Goal: Task Accomplishment & Management: Manage account settings

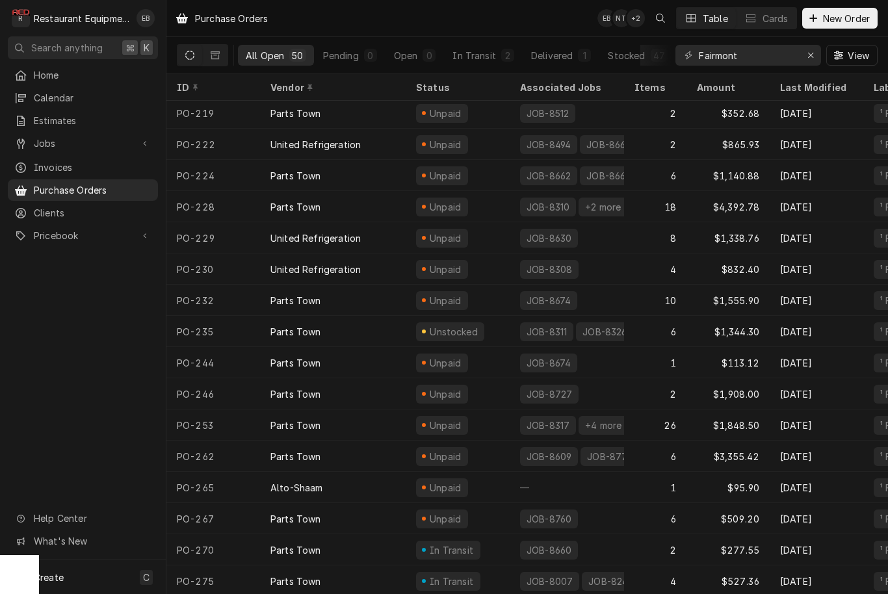
scroll to position [1064, 0]
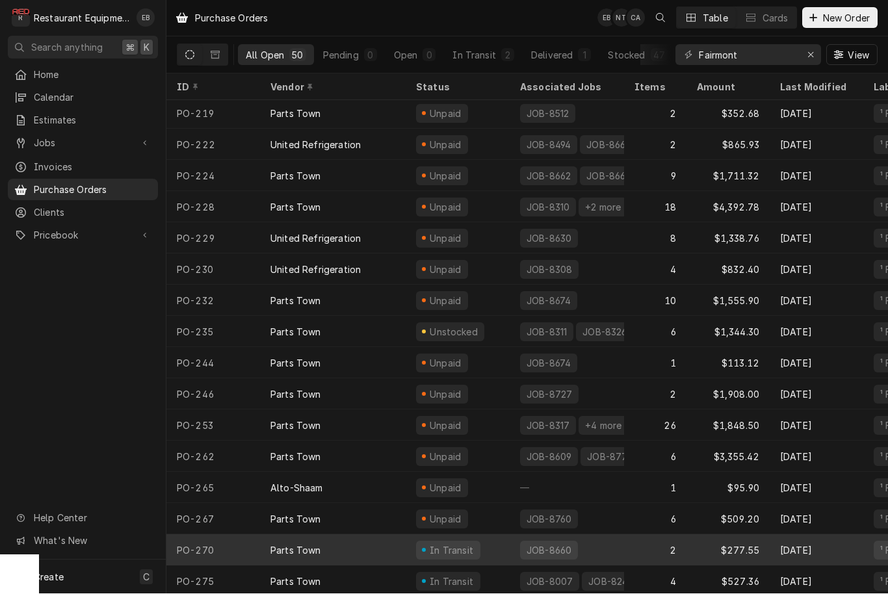
click at [635, 547] on div "2" at bounding box center [655, 550] width 62 height 31
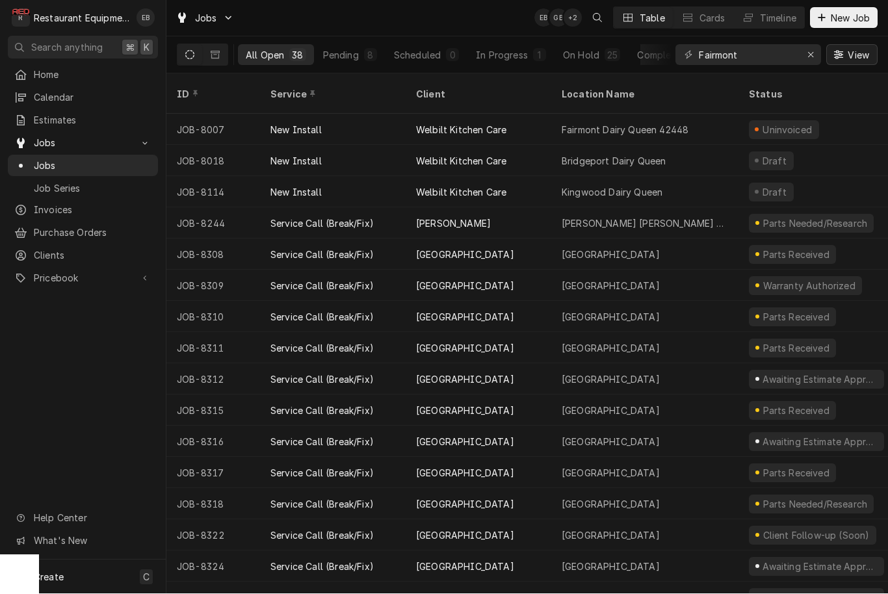
click at [848, 57] on span "View" at bounding box center [858, 56] width 27 height 14
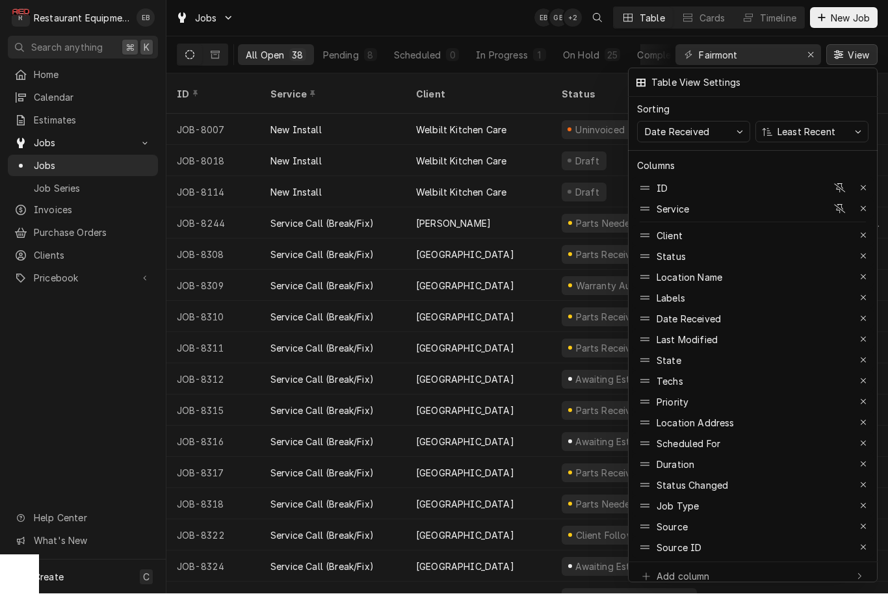
click at [851, 55] on div at bounding box center [444, 297] width 888 height 594
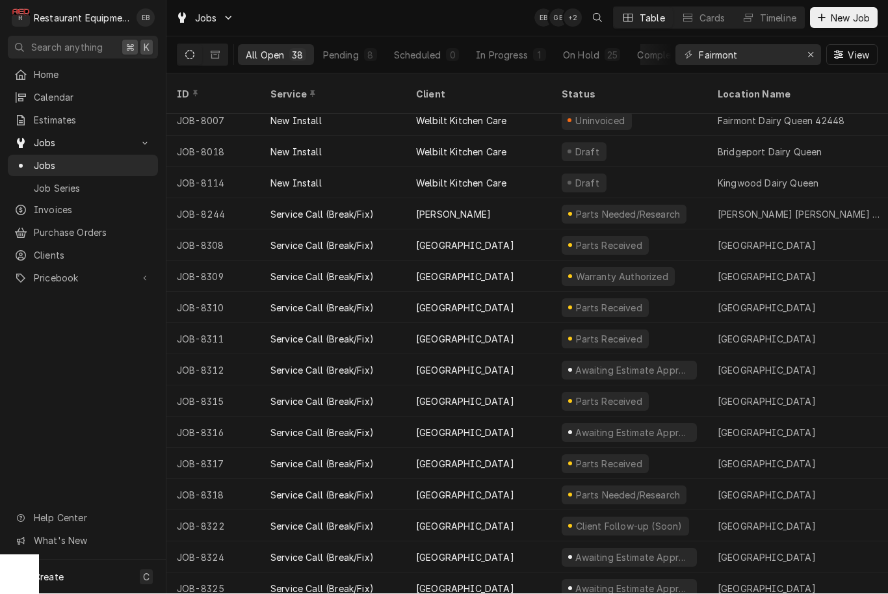
scroll to position [9, 0]
click at [854, 52] on span "View" at bounding box center [858, 56] width 27 height 14
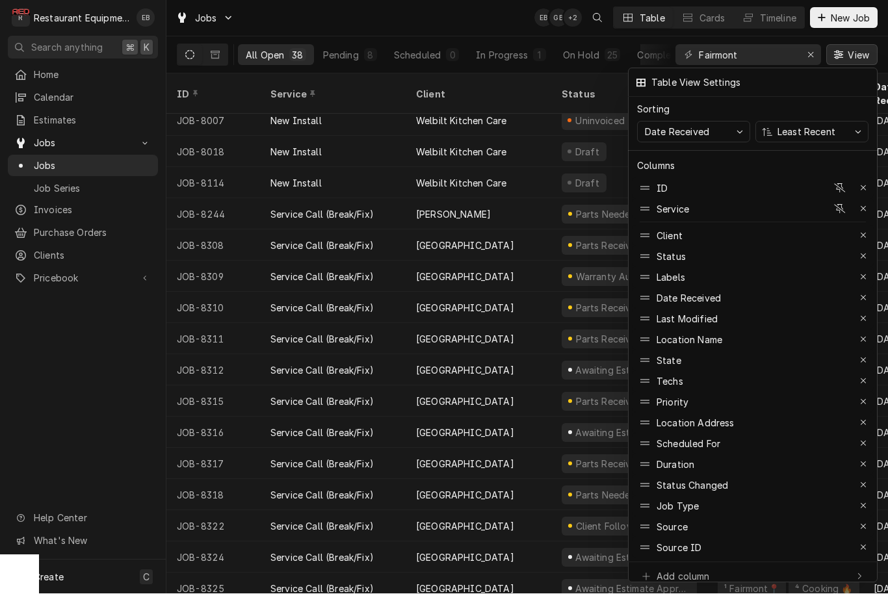
click at [849, 52] on div at bounding box center [444, 297] width 888 height 594
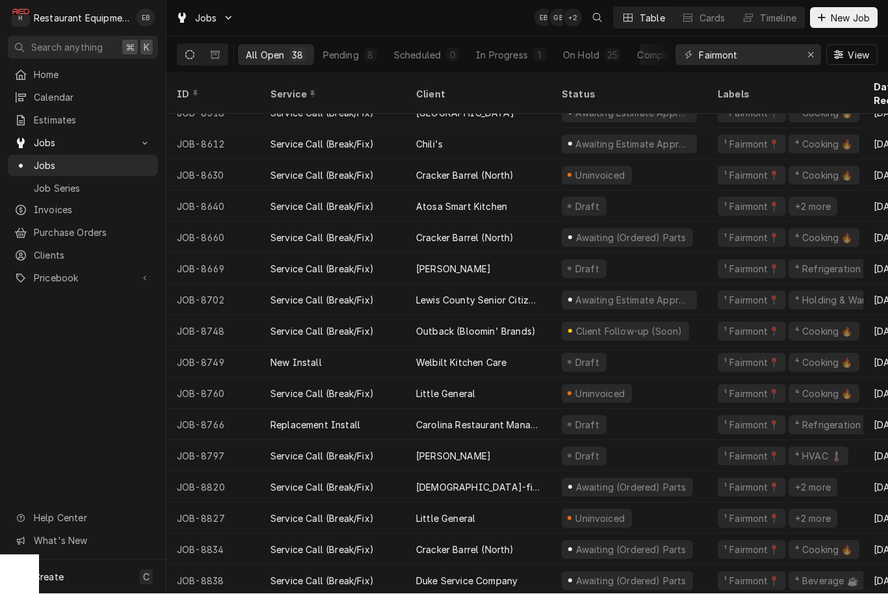
scroll to position [0, 0]
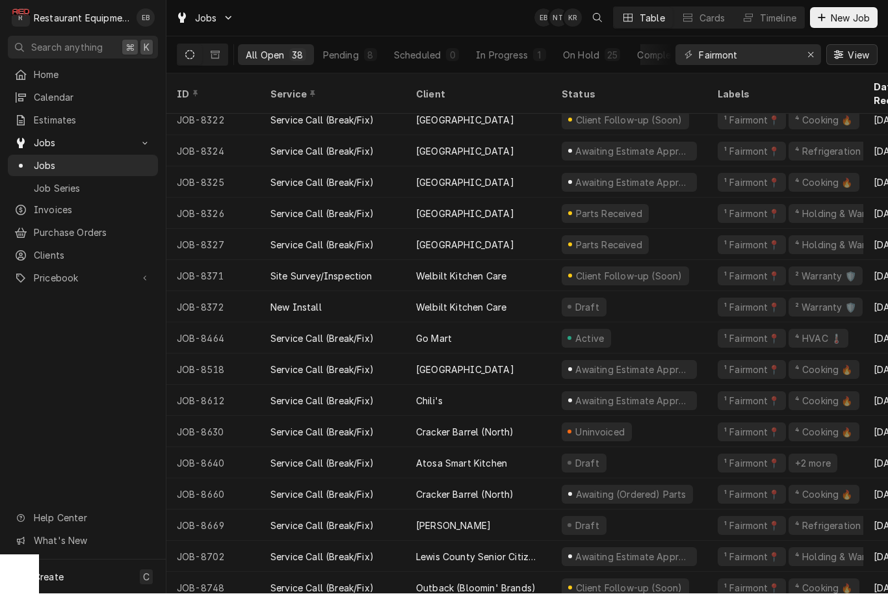
click at [847, 50] on span "View" at bounding box center [858, 56] width 27 height 14
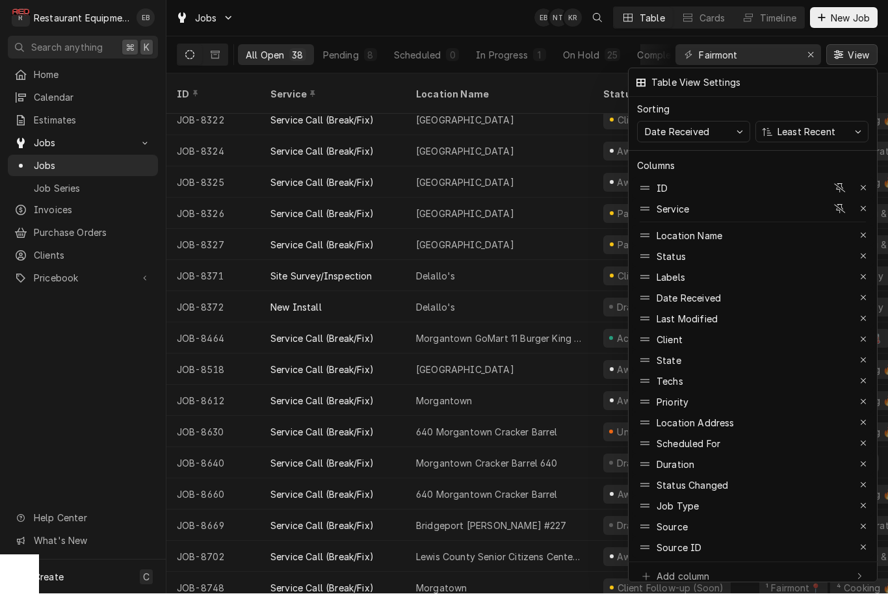
click at [855, 46] on div at bounding box center [444, 297] width 888 height 594
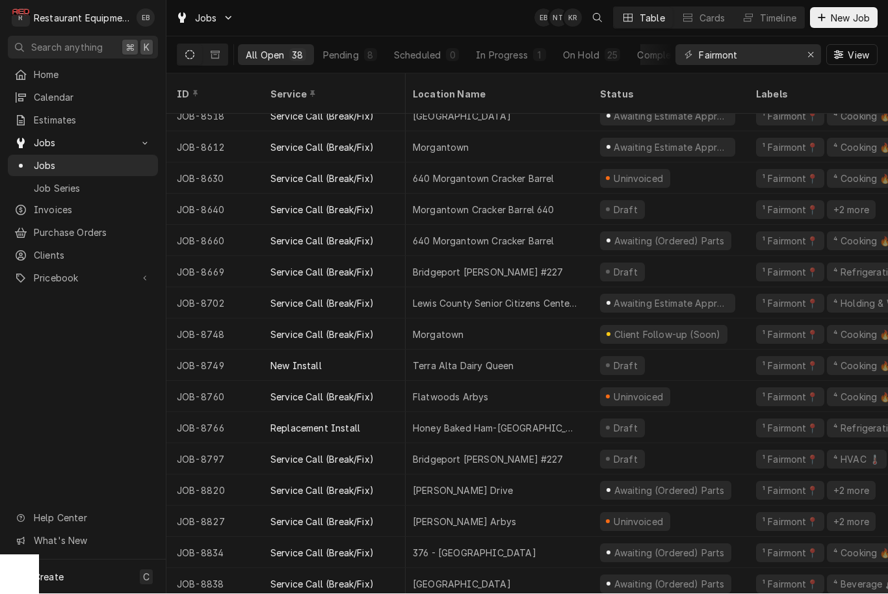
scroll to position [669, 3]
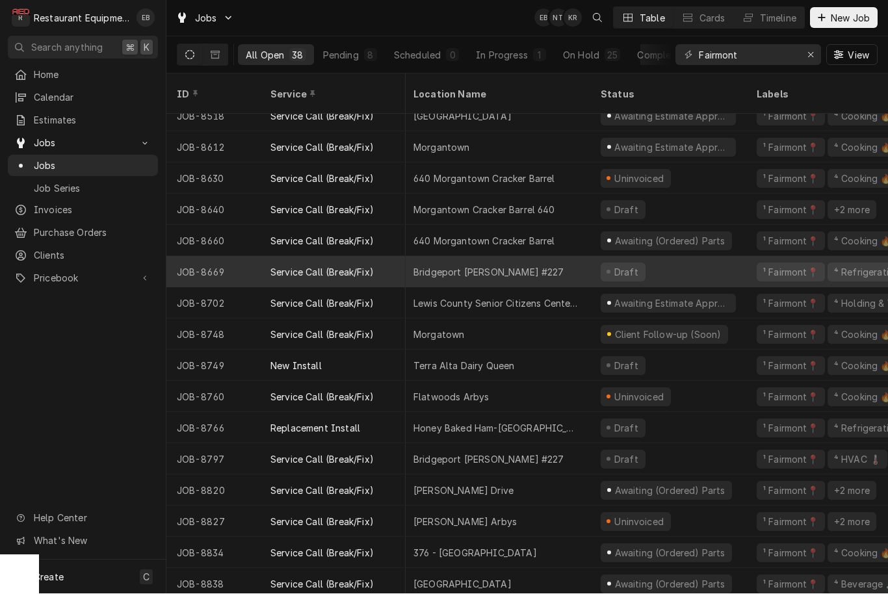
click at [562, 258] on div "Bridgeport Bob Evans #227" at bounding box center [496, 272] width 187 height 31
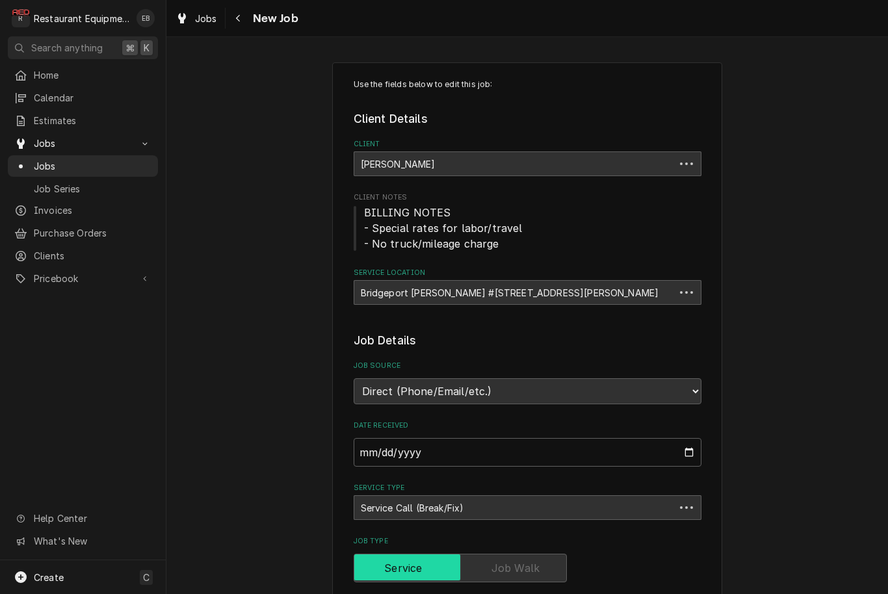
type textarea "x"
click at [194, 23] on div "Jobs" at bounding box center [196, 18] width 47 height 16
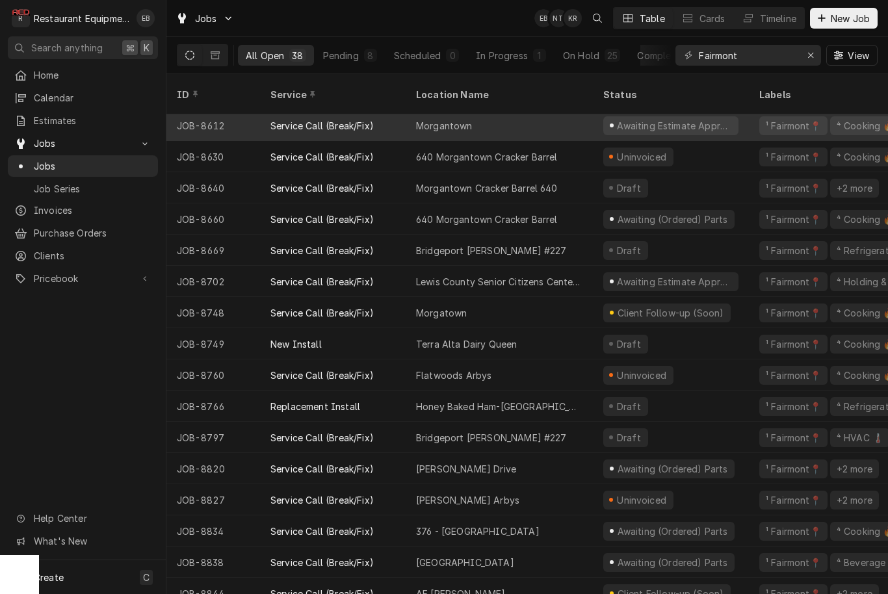
scroll to position [691, 0]
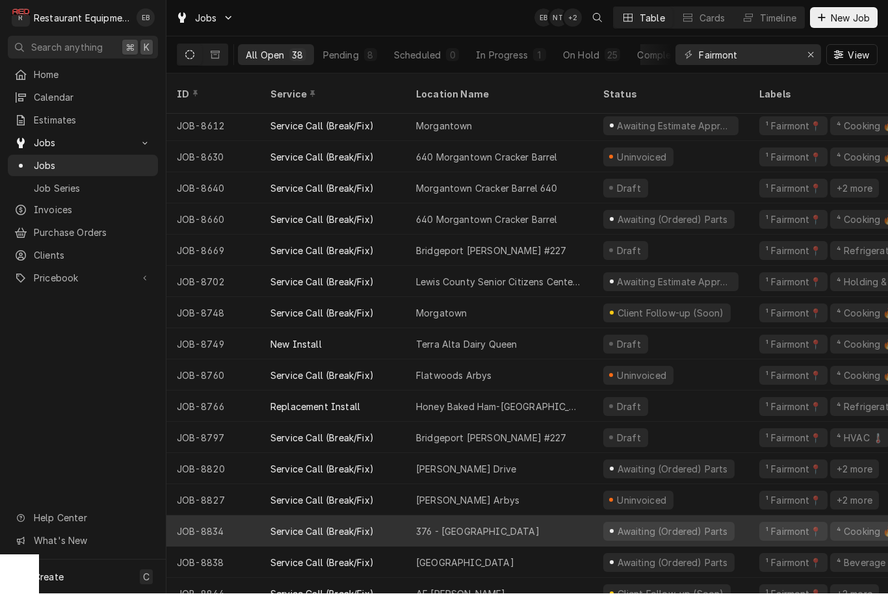
click at [552, 519] on div "376 - Fairmont" at bounding box center [499, 531] width 187 height 31
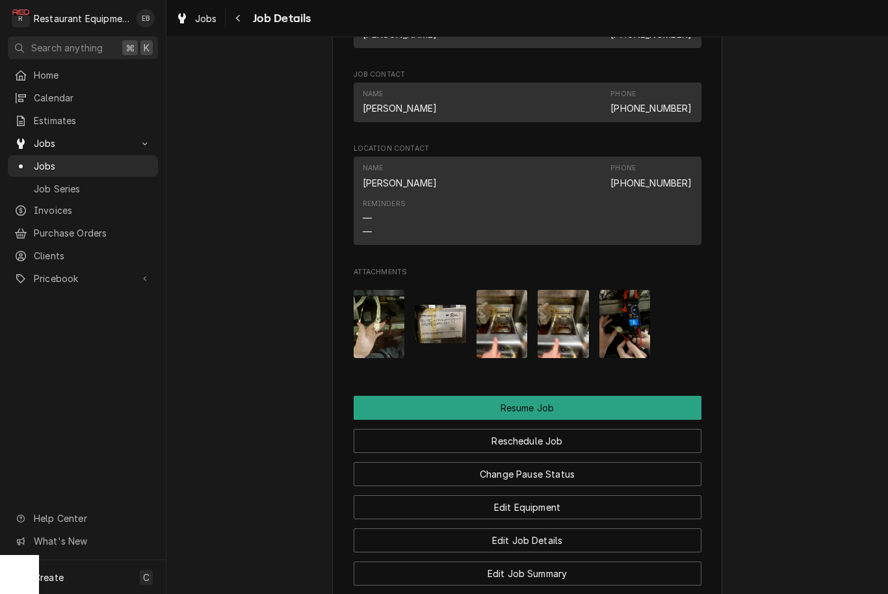
scroll to position [1234, 0]
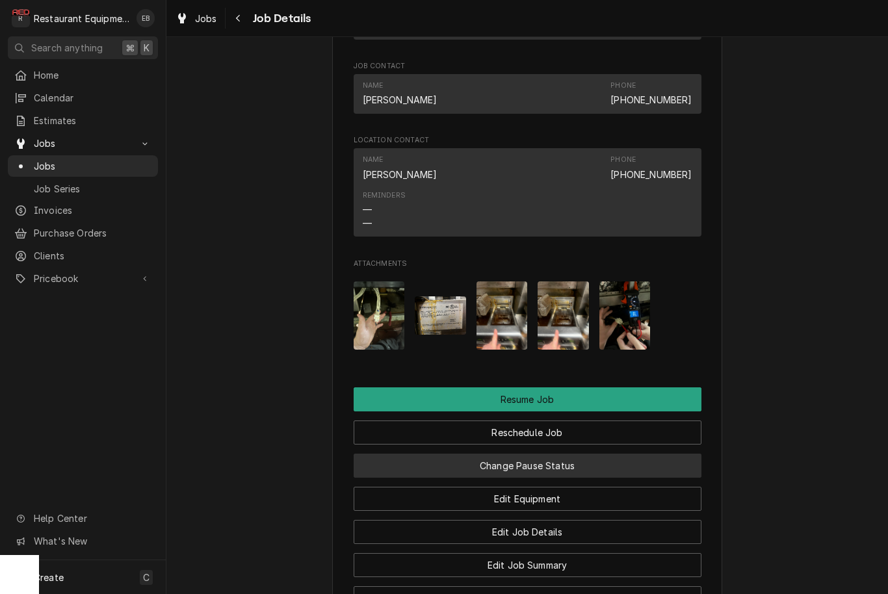
click at [536, 464] on button "Change Pause Status" at bounding box center [528, 466] width 348 height 24
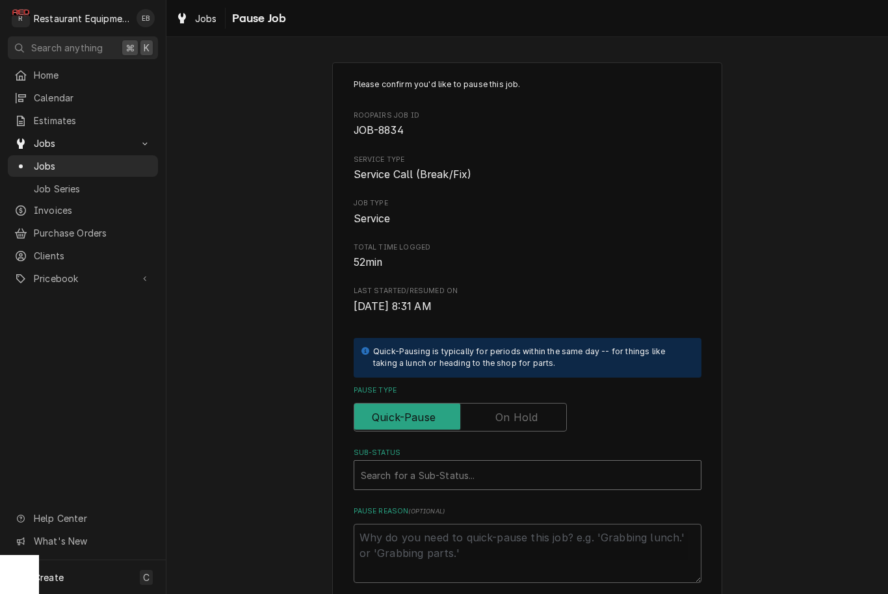
click at [484, 470] on div "Sub-Status" at bounding box center [528, 475] width 334 height 23
click at [514, 416] on label "Pause Type" at bounding box center [460, 417] width 213 height 29
click at [514, 416] on input "Pause Type" at bounding box center [461, 417] width 202 height 29
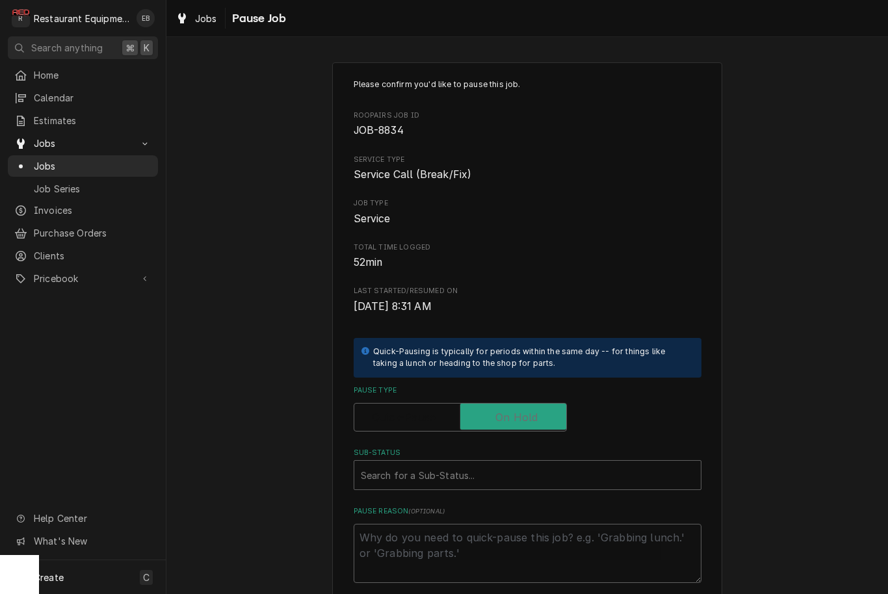
checkbox input "true"
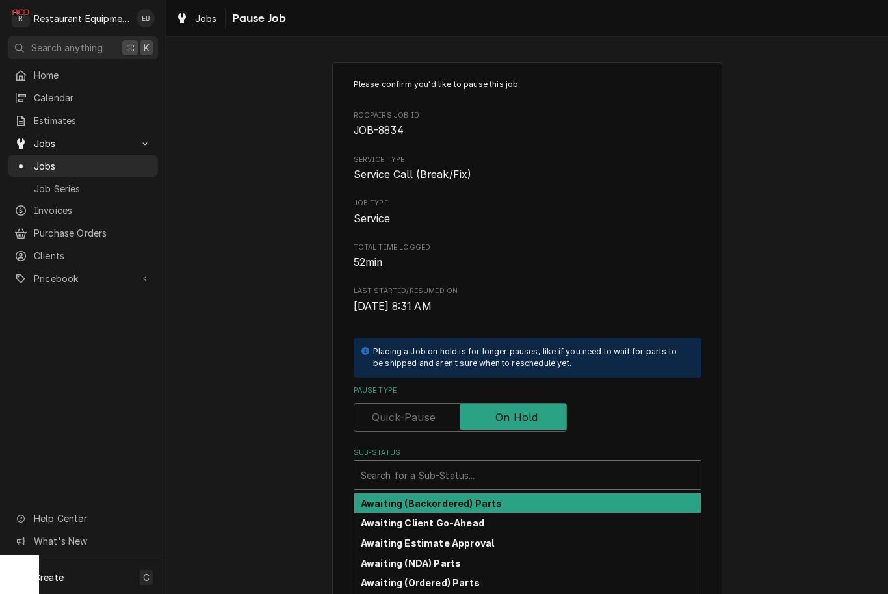
click at [475, 476] on div "Sub-Status" at bounding box center [528, 475] width 334 height 23
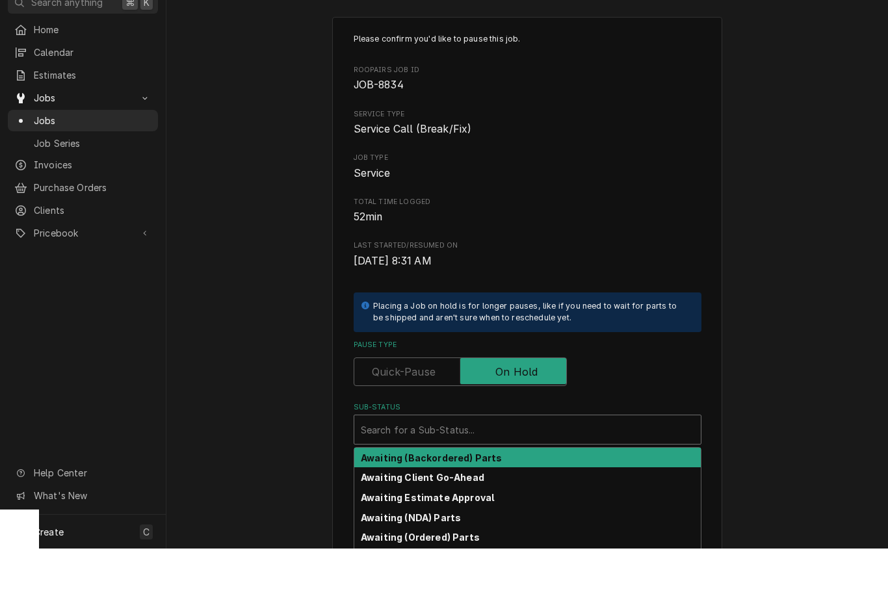
scroll to position [1, 0]
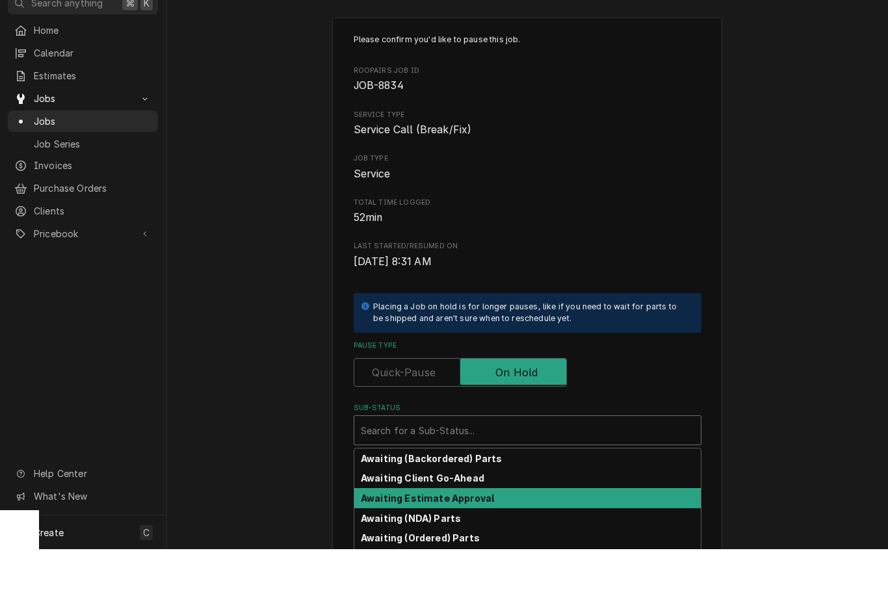
click at [450, 538] on strong "Awaiting Estimate Approval" at bounding box center [427, 543] width 133 height 11
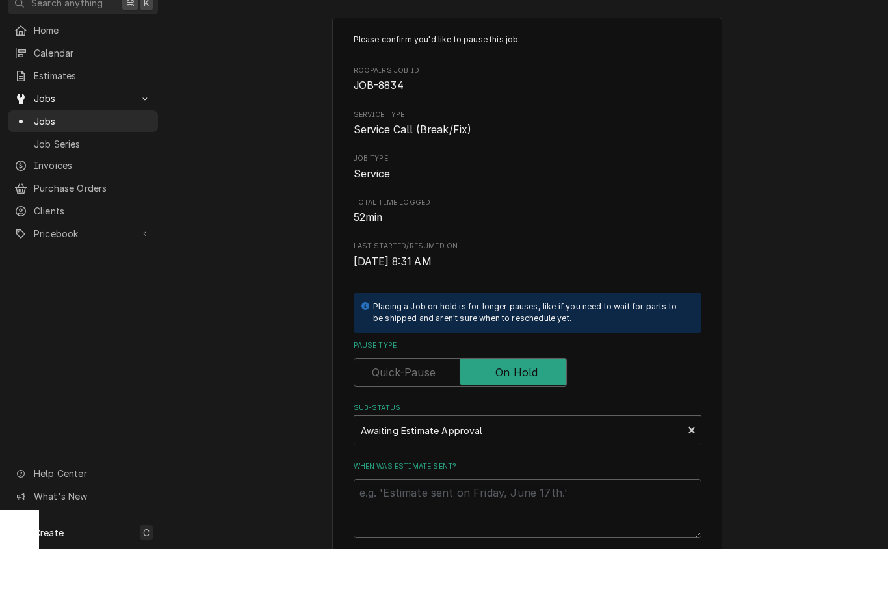
scroll to position [0, 0]
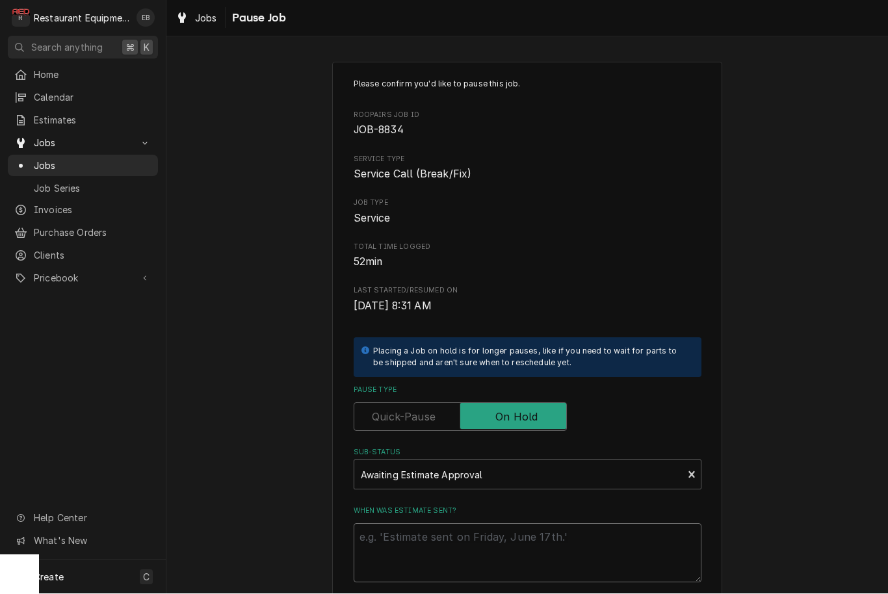
click at [452, 531] on textarea "When was estimate sent?" at bounding box center [528, 553] width 348 height 59
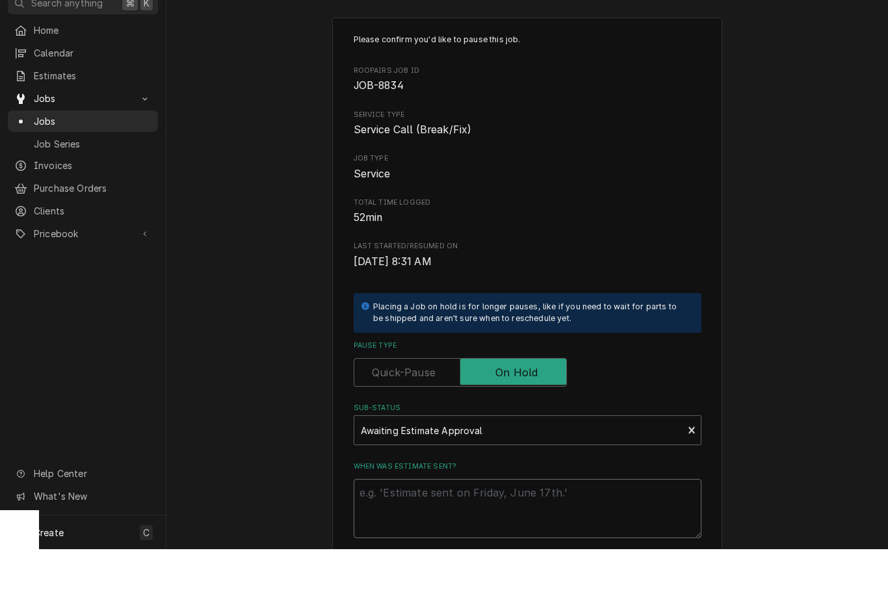
type textarea "x"
type textarea "E"
type textarea "x"
type textarea "ES"
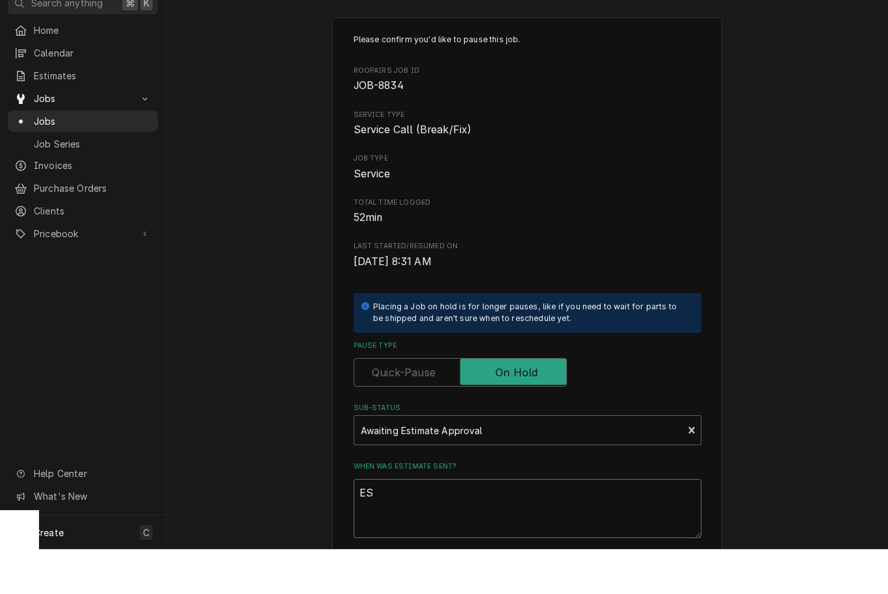
type textarea "x"
type textarea "EST"
type textarea "x"
type textarea "EST"
type textarea "x"
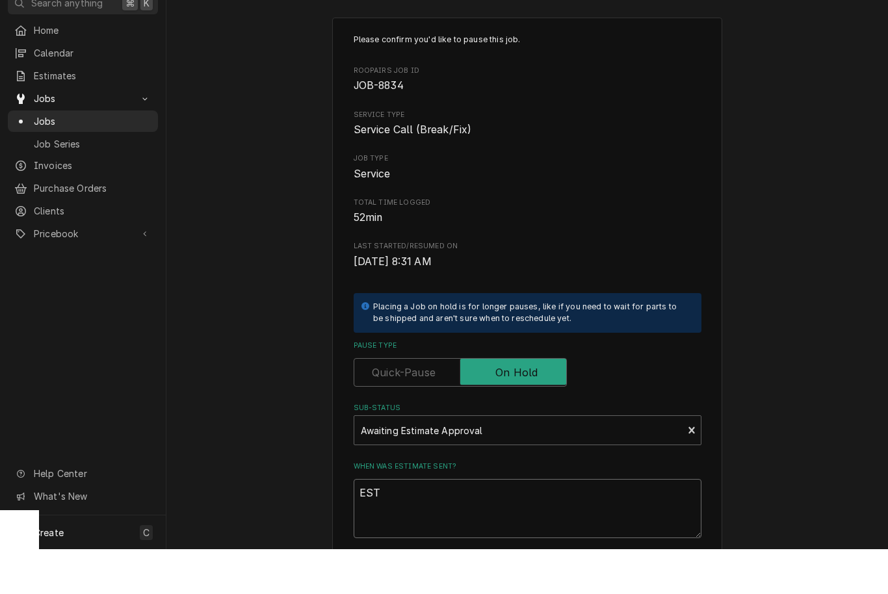
type textarea "EST C"
type textarea "x"
type textarea "EST Cr"
type textarea "x"
type textarea "EST Crea"
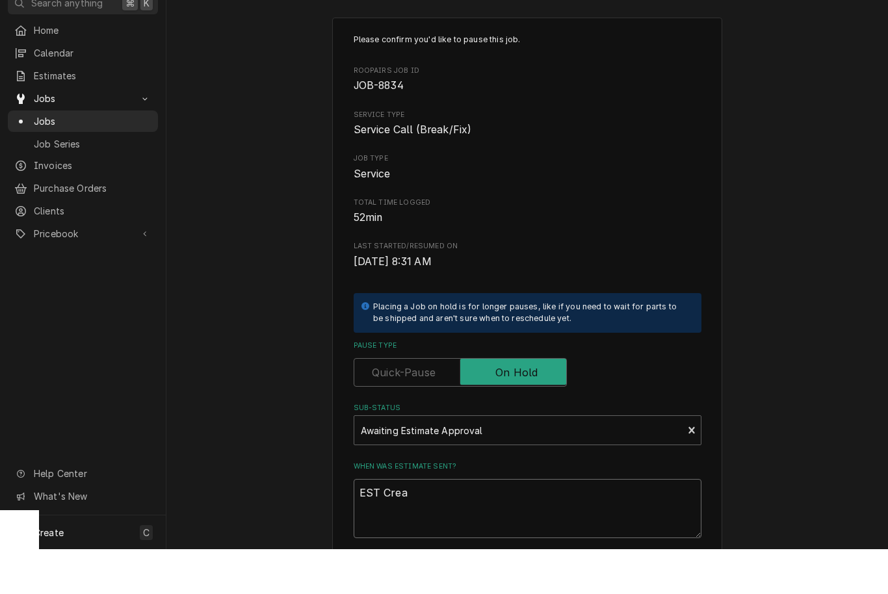
type textarea "x"
type textarea "EST Creat"
type textarea "x"
type textarea "EST Create"
type textarea "x"
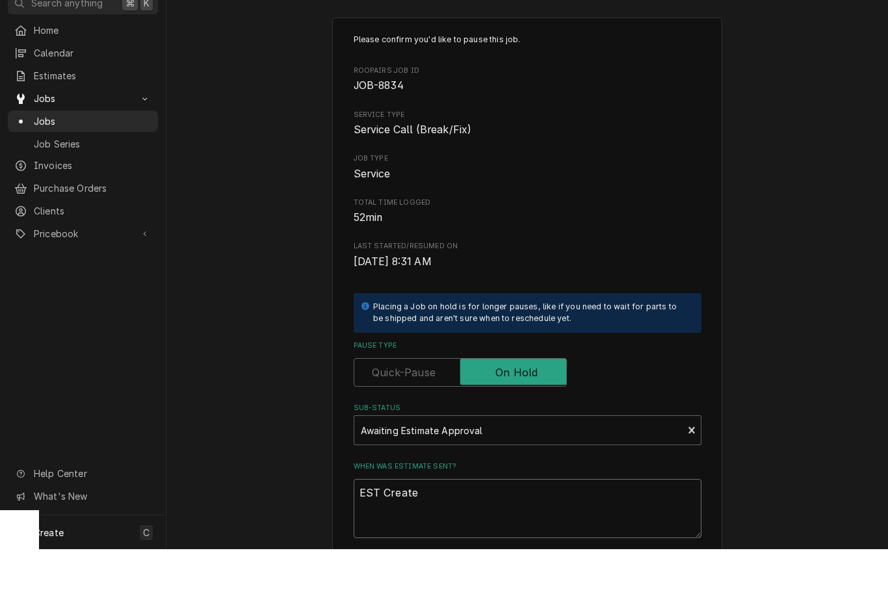
type textarea "EST Created"
type textarea "x"
type textarea "EST Created"
type textarea "x"
type textarea "EST Created 9"
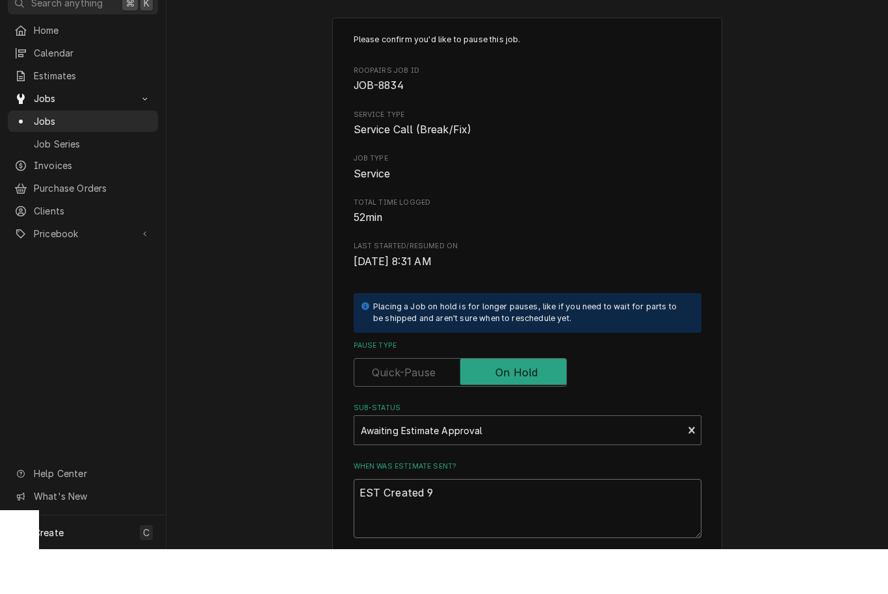
type textarea "x"
type textarea "EST Created 9/"
type textarea "x"
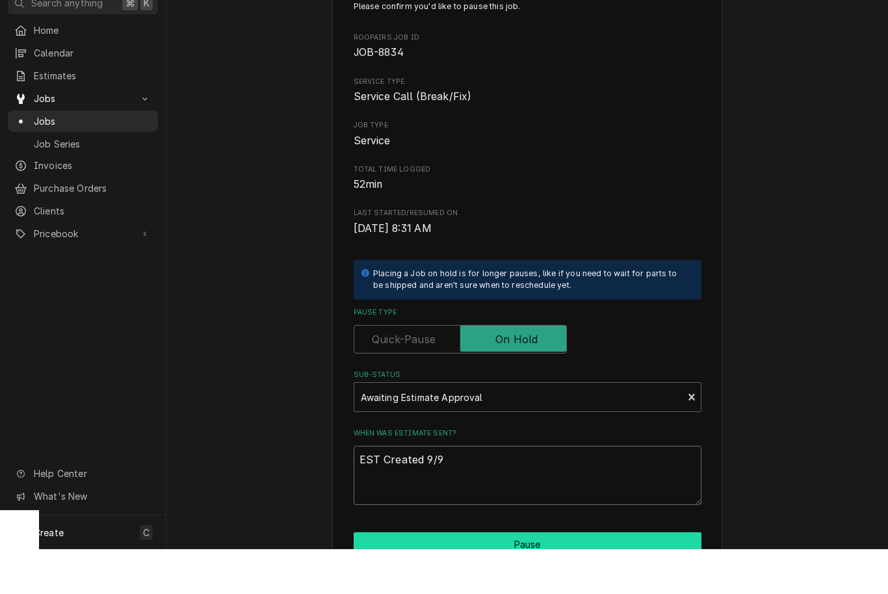
type textarea "EST Created 9/9"
click at [505, 577] on button "Pause" at bounding box center [528, 589] width 348 height 24
type textarea "x"
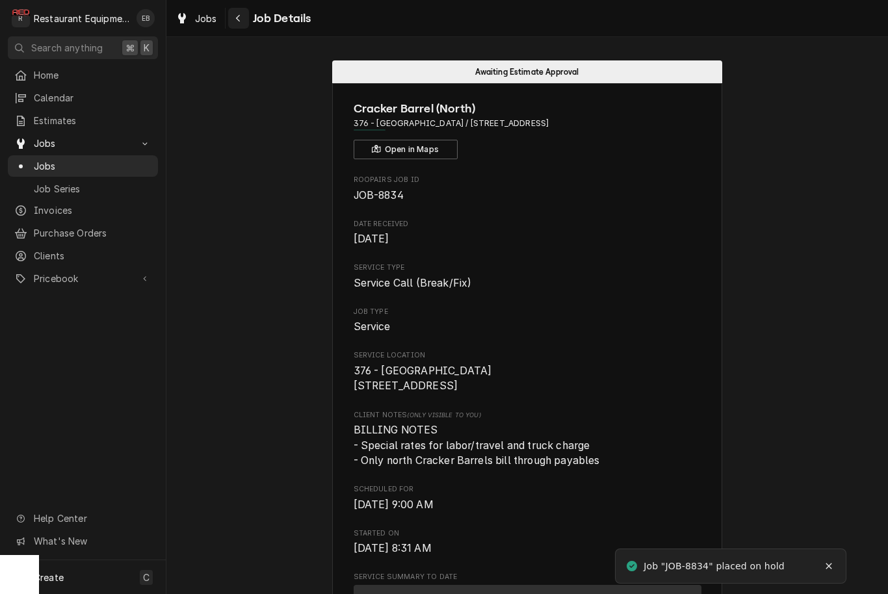
click at [234, 27] on button "Navigate back" at bounding box center [238, 18] width 21 height 21
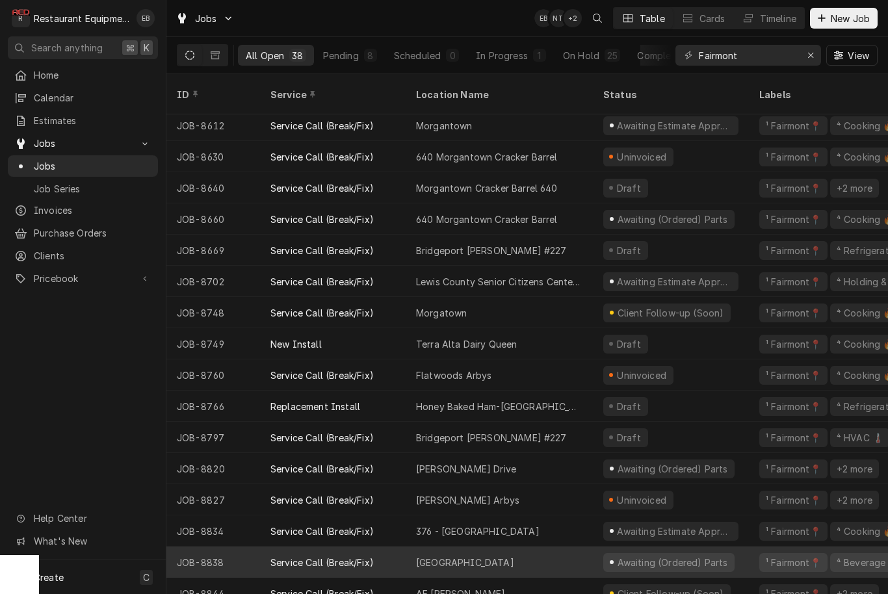
scroll to position [691, 0]
click at [539, 549] on div "WVU Medical Center" at bounding box center [499, 563] width 187 height 31
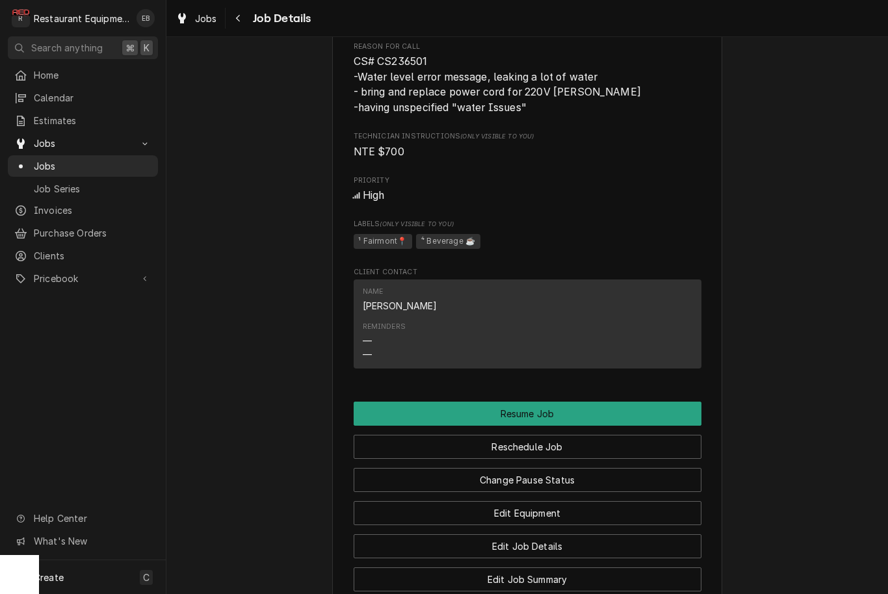
scroll to position [972, 0]
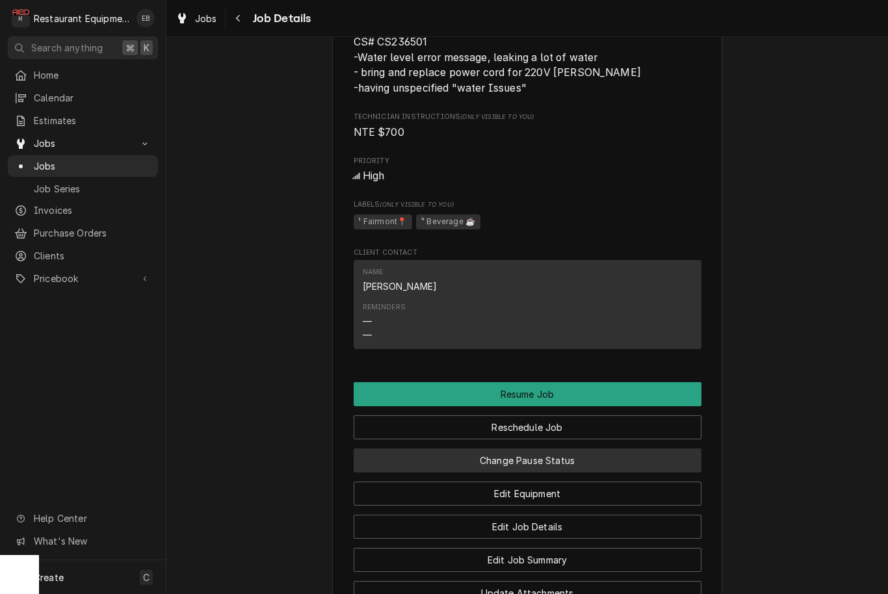
click at [540, 461] on button "Change Pause Status" at bounding box center [528, 461] width 348 height 24
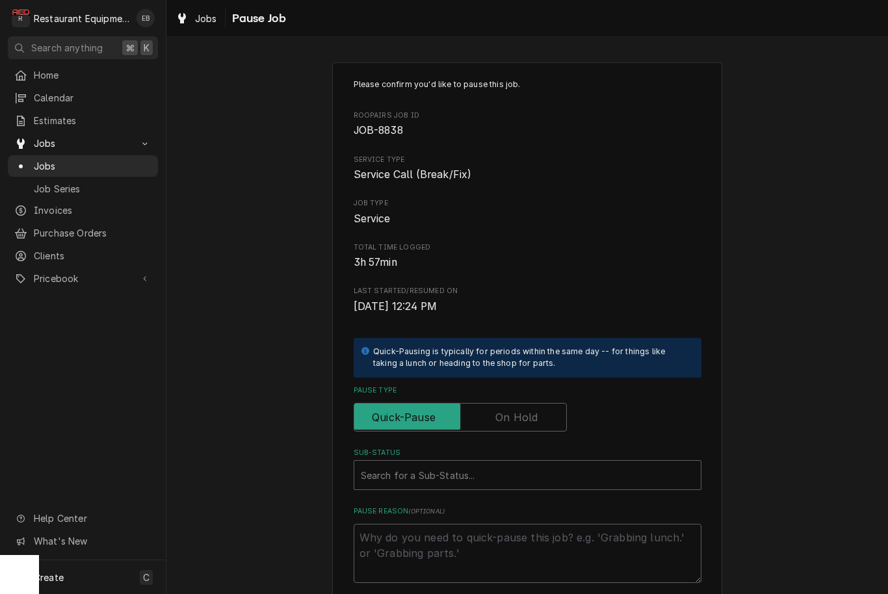
click at [508, 418] on label "Pause Type" at bounding box center [460, 417] width 213 height 29
click at [508, 418] on input "Pause Type" at bounding box center [461, 417] width 202 height 29
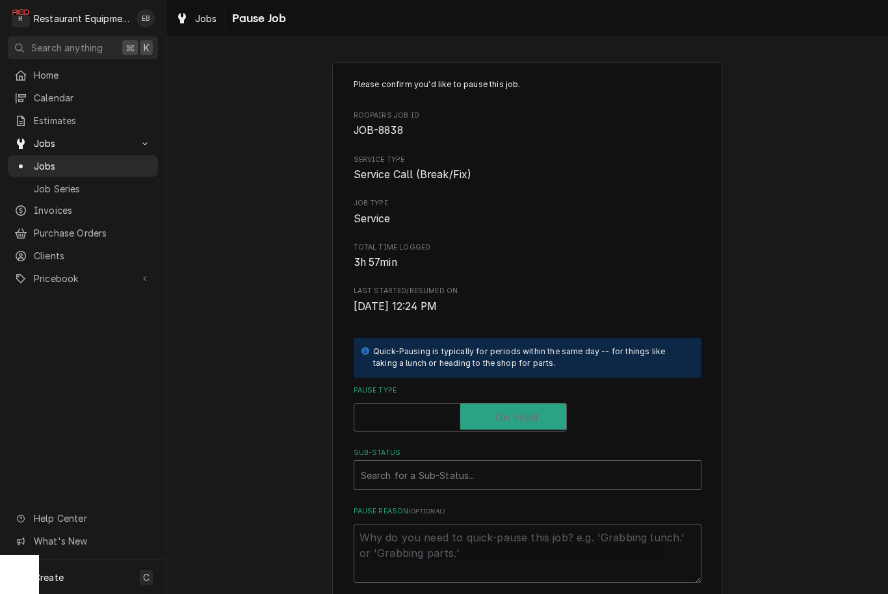
checkbox input "true"
type textarea "x"
click at [492, 475] on div "Sub-Status" at bounding box center [528, 475] width 334 height 23
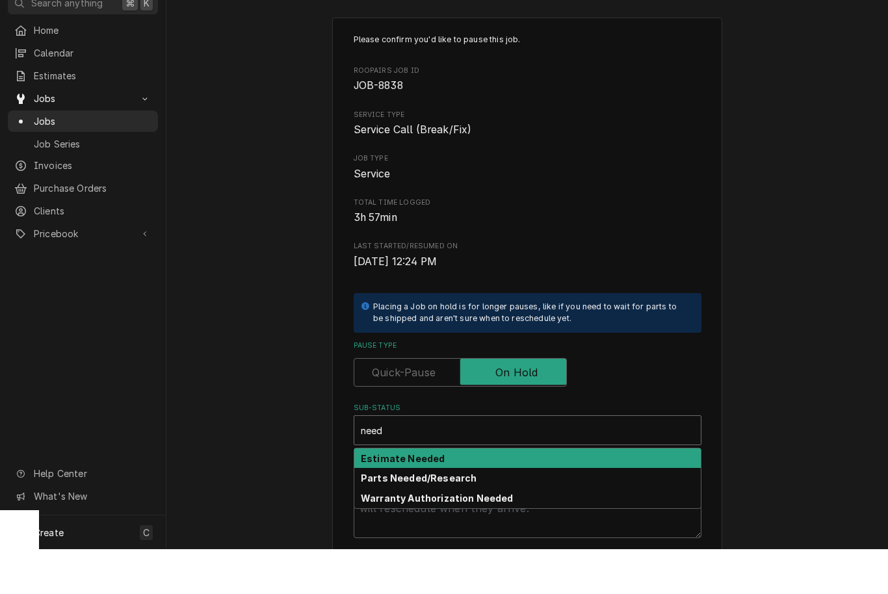
click at [448, 494] on div "Estimate Needed" at bounding box center [527, 504] width 347 height 20
type input "need"
type textarea "x"
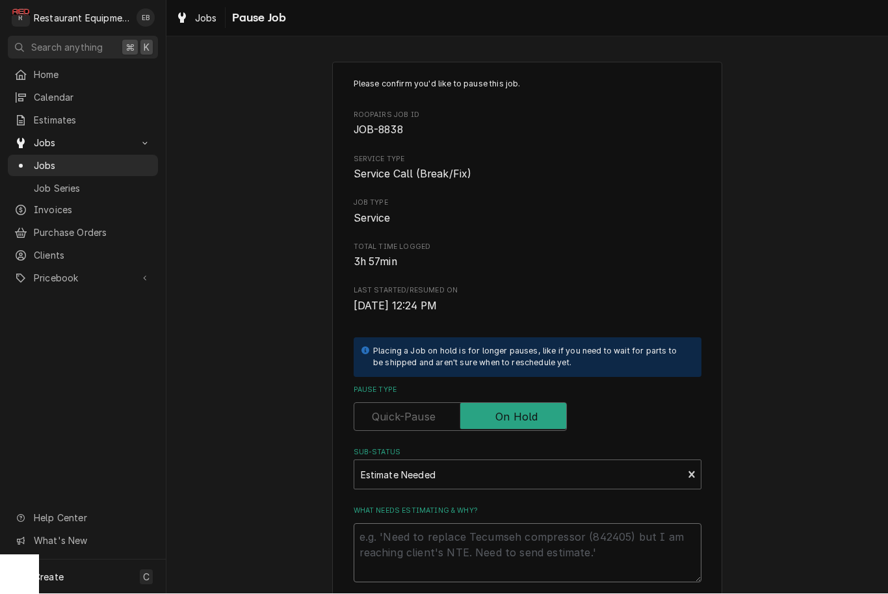
drag, startPoint x: 516, startPoint y: 529, endPoint x: 516, endPoint y: 574, distance: 44.9
click at [516, 529] on textarea "What needs estimating & why?" at bounding box center [528, 553] width 348 height 59
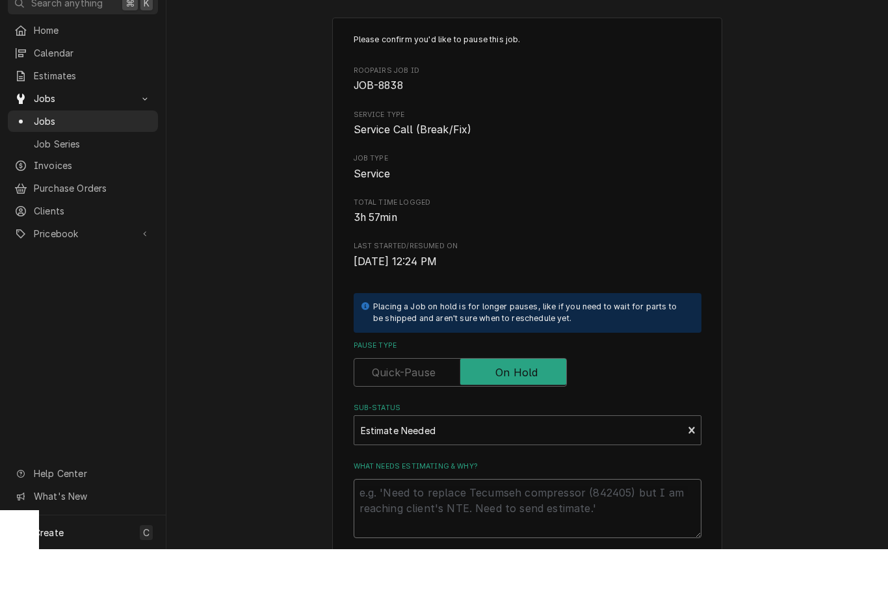
type textarea "x"
type textarea "E"
type textarea "x"
type textarea "ES"
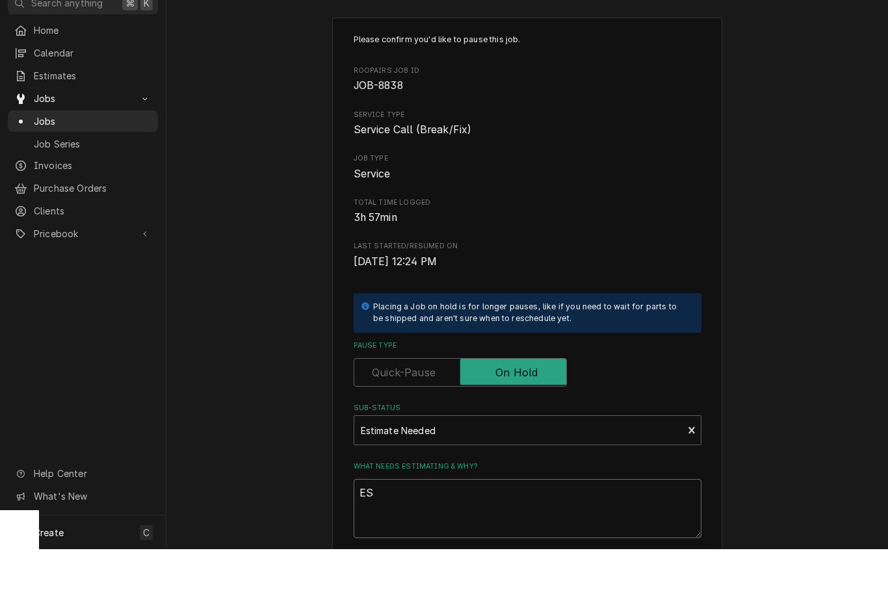
type textarea "x"
type textarea "EST"
type textarea "x"
type textarea "EST"
type textarea "x"
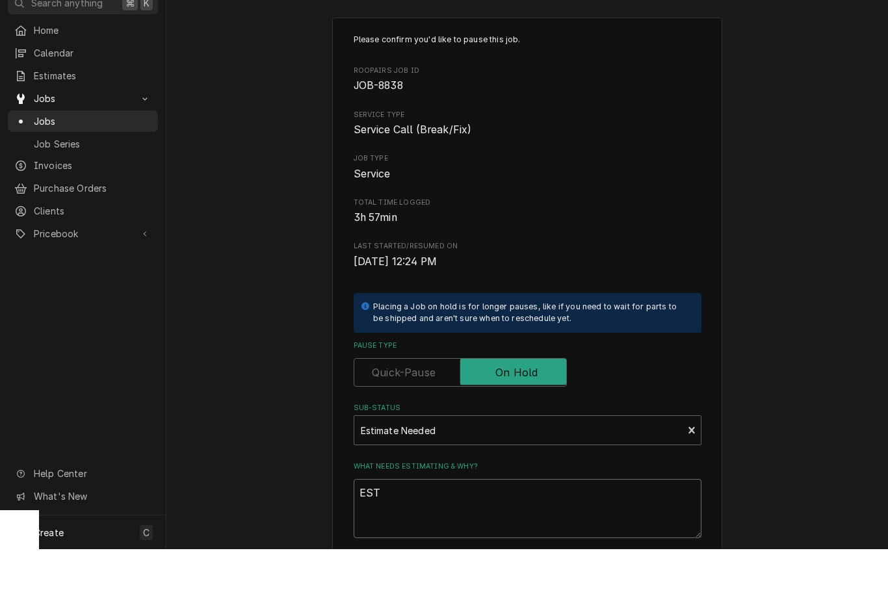
type textarea "EST t"
type textarea "x"
type textarea "EST to"
type textarea "x"
type textarea "EST to"
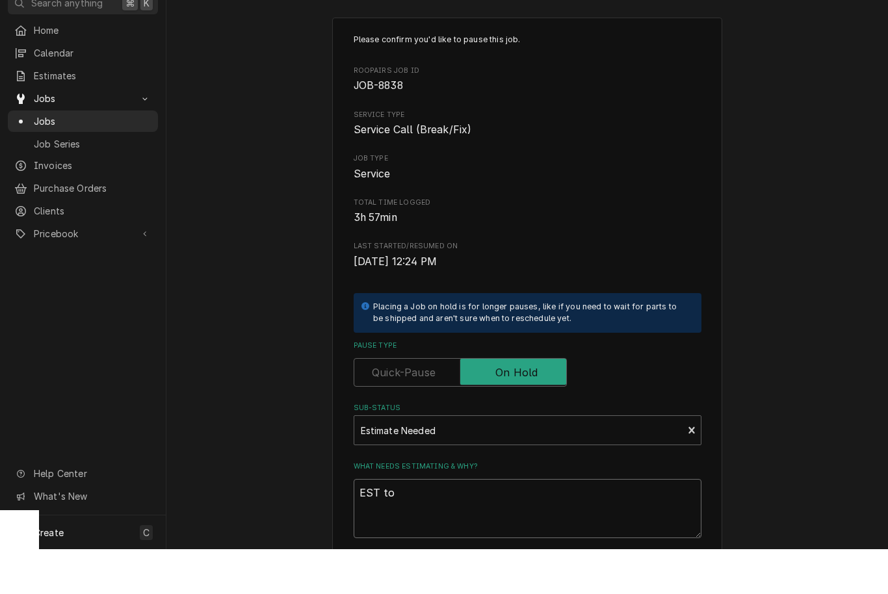
type textarea "x"
type textarea "EST to b"
type textarea "x"
type textarea "EST to be"
type textarea "x"
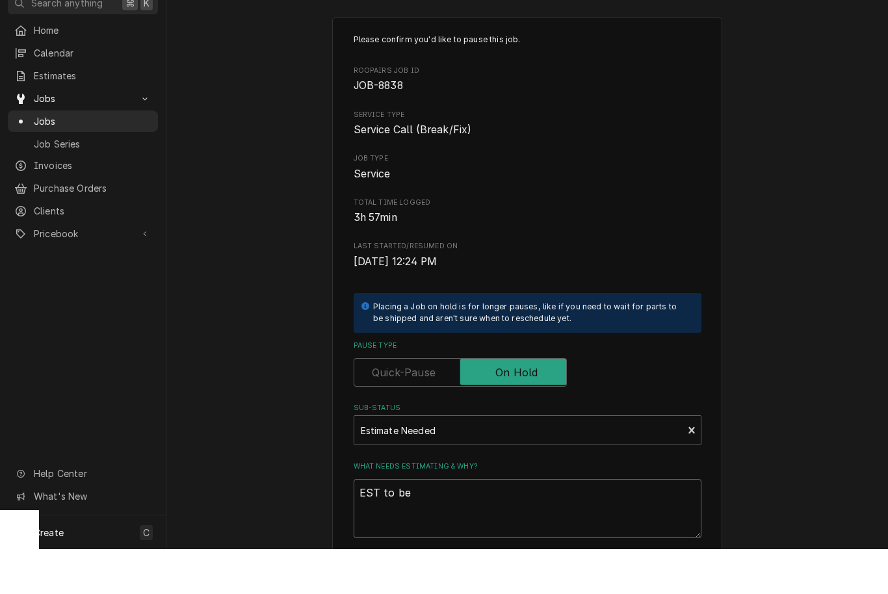
type textarea "EST to be"
type textarea "x"
type textarea "EST to be c"
type textarea "x"
type textarea "EST to be cr"
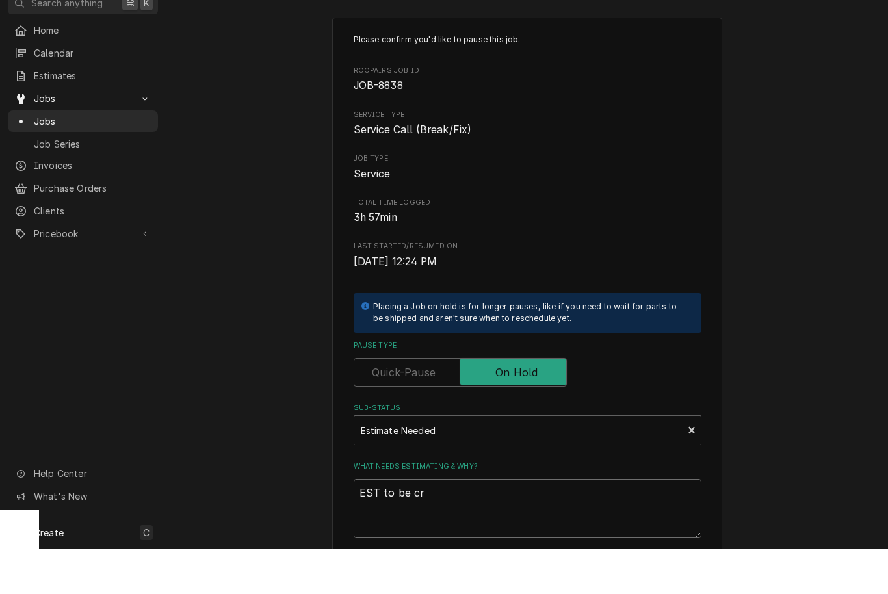
type textarea "x"
type textarea "EST to be cre"
type textarea "x"
type textarea "EST to be crea"
type textarea "x"
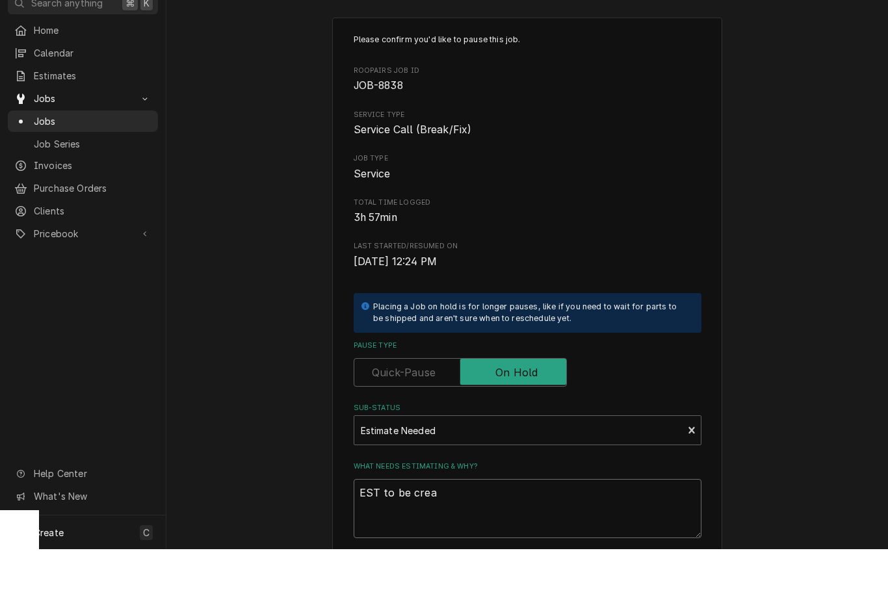
type textarea "EST to be creat"
type textarea "x"
type textarea "EST to be create"
type textarea "x"
type textarea "EST to be created"
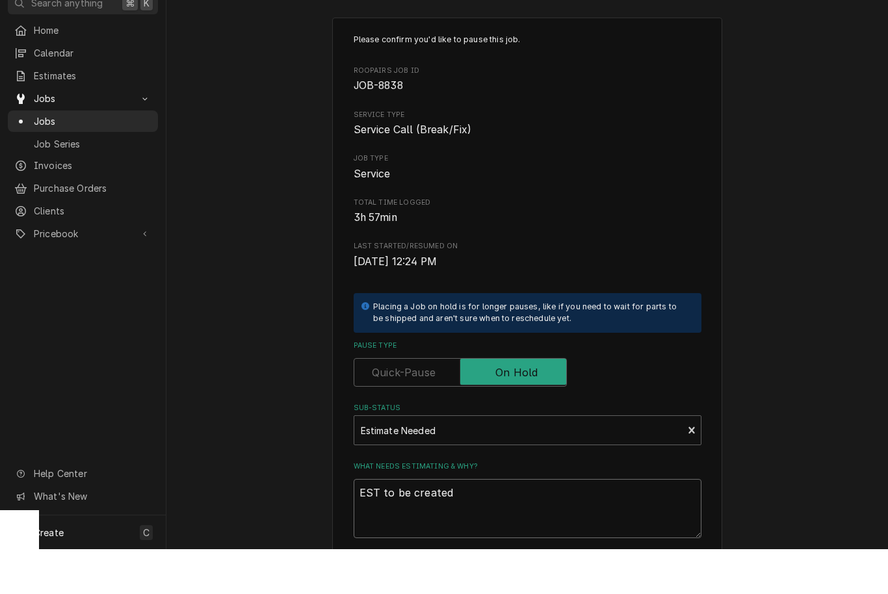
type textarea "x"
type textarea "EST to be created"
type textarea "x"
type textarea "EST to be created 9"
type textarea "x"
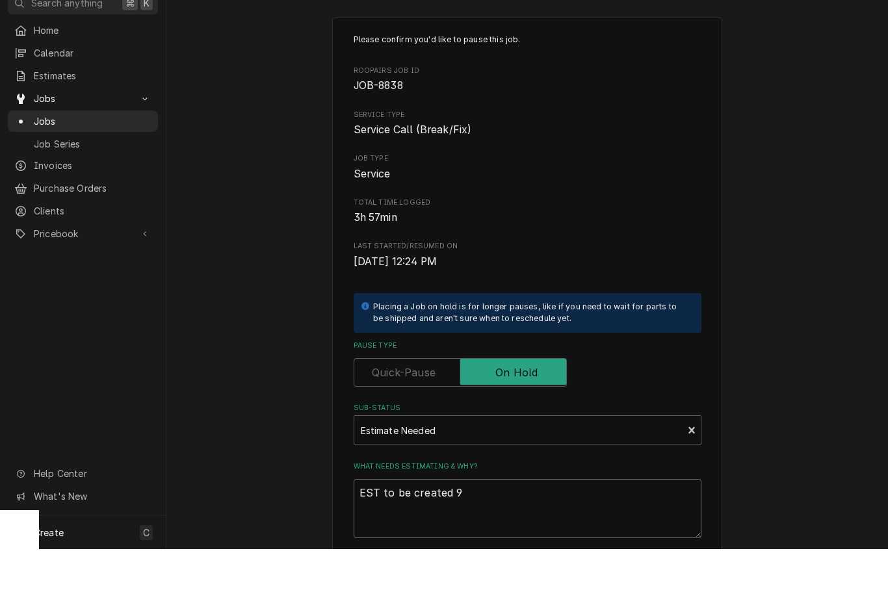
type textarea "EST to be created 9/"
type textarea "x"
type textarea "EST to be created 9/1"
type textarea "x"
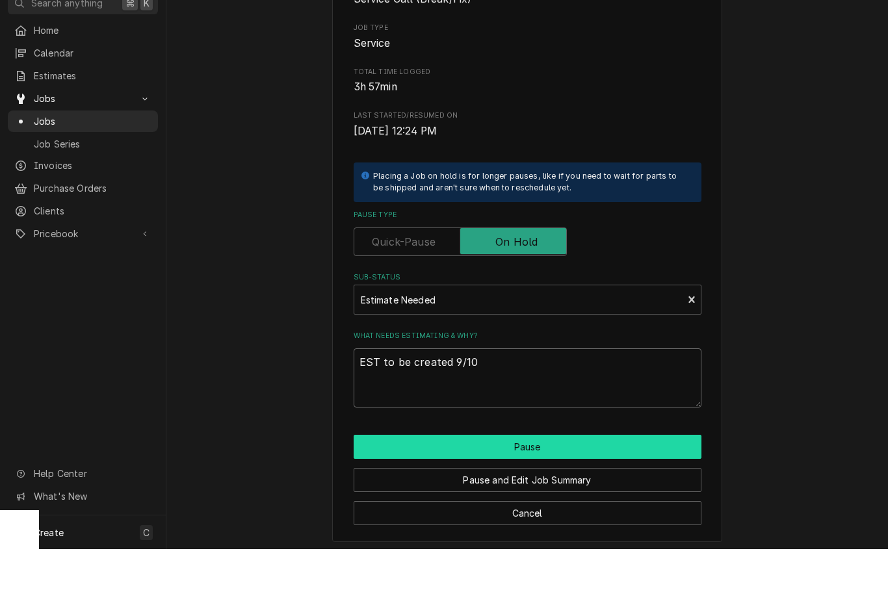
scroll to position [131, 0]
type textarea "EST to be created 9/10"
click at [572, 480] on button "Pause" at bounding box center [528, 492] width 348 height 24
type textarea "x"
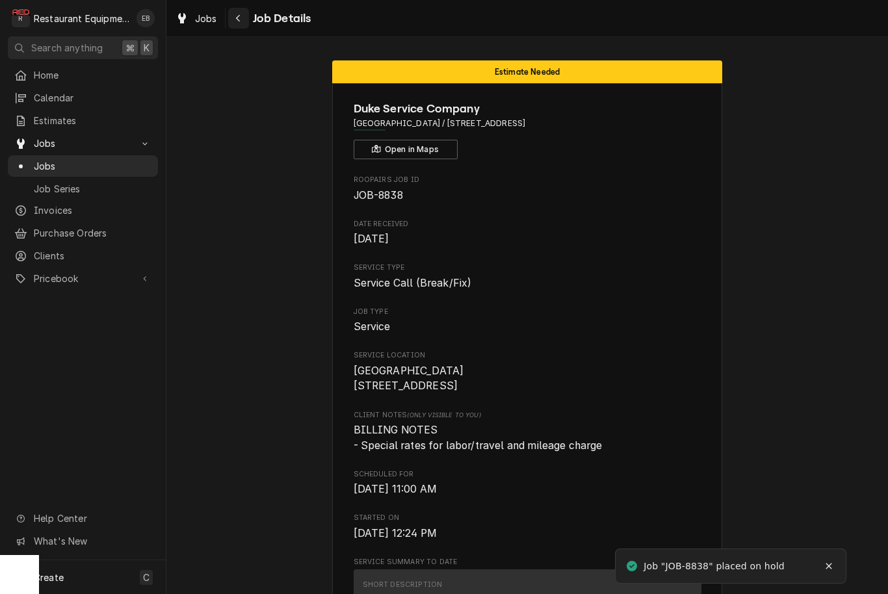
click at [239, 18] on icon "Navigate back" at bounding box center [238, 18] width 6 height 9
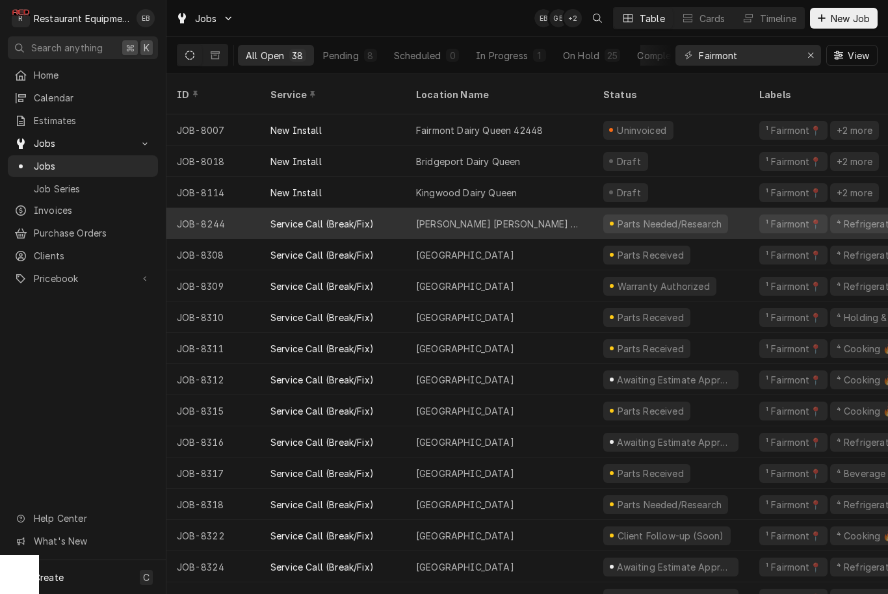
click at [531, 209] on div "[PERSON_NAME] [PERSON_NAME] #349" at bounding box center [499, 223] width 187 height 31
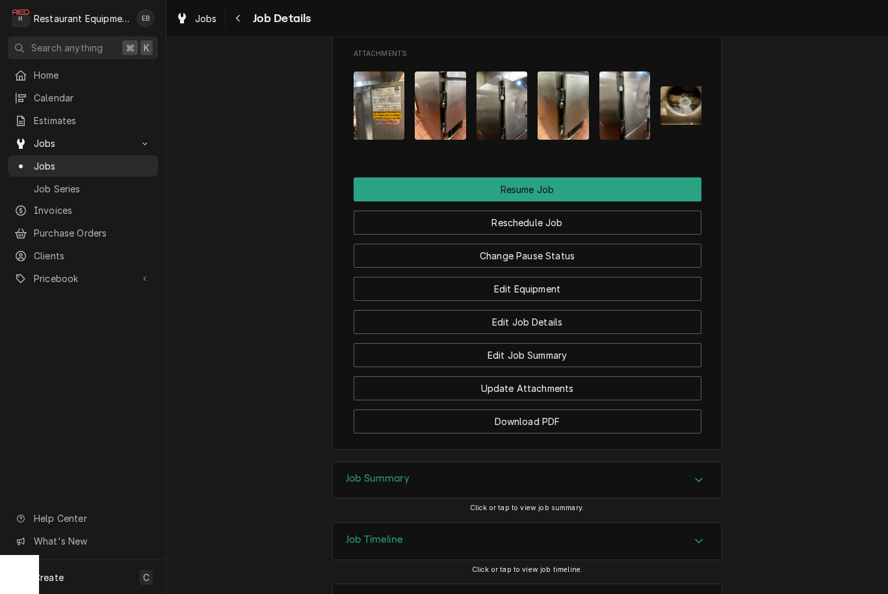
scroll to position [1663, 0]
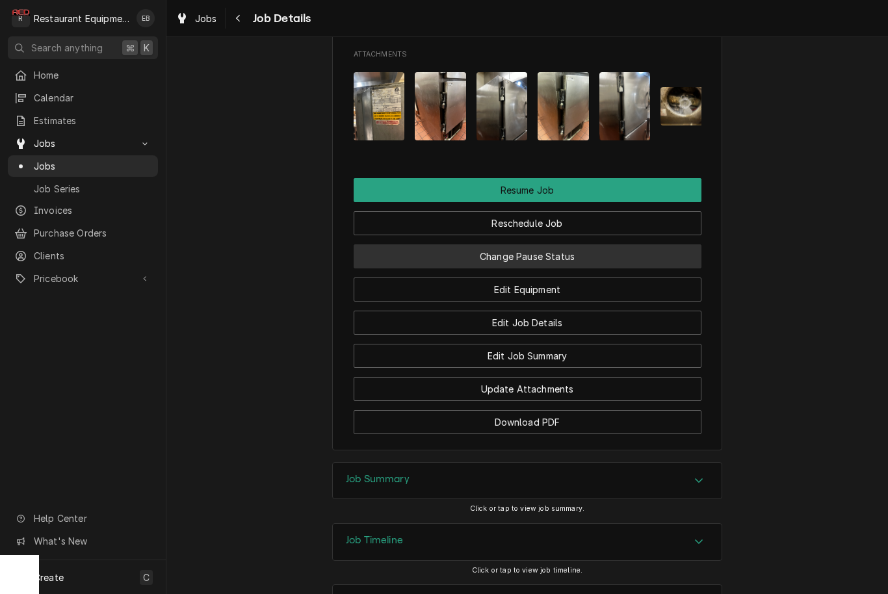
click at [531, 245] on button "Change Pause Status" at bounding box center [528, 257] width 348 height 24
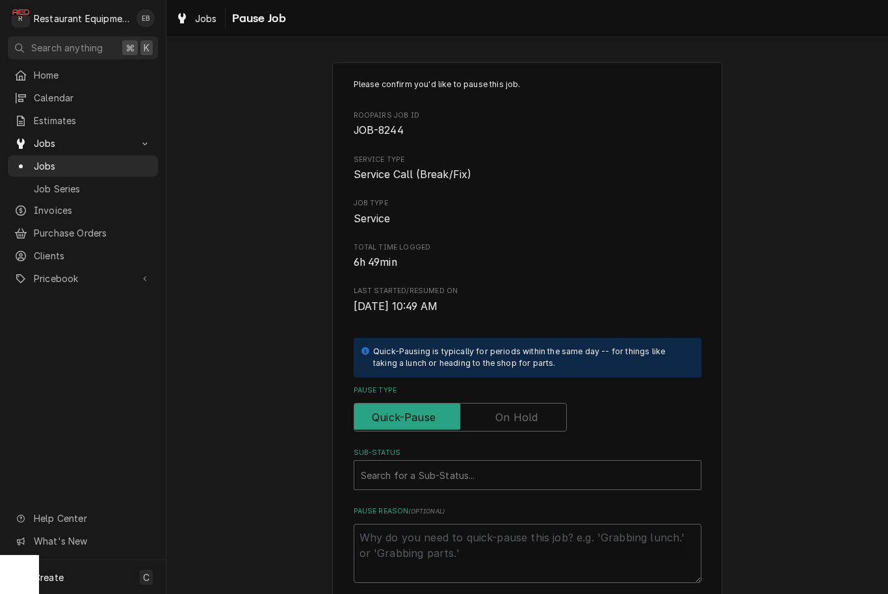
click at [501, 410] on label "Pause Type" at bounding box center [460, 417] width 213 height 29
click at [501, 410] on input "Pause Type" at bounding box center [461, 417] width 202 height 29
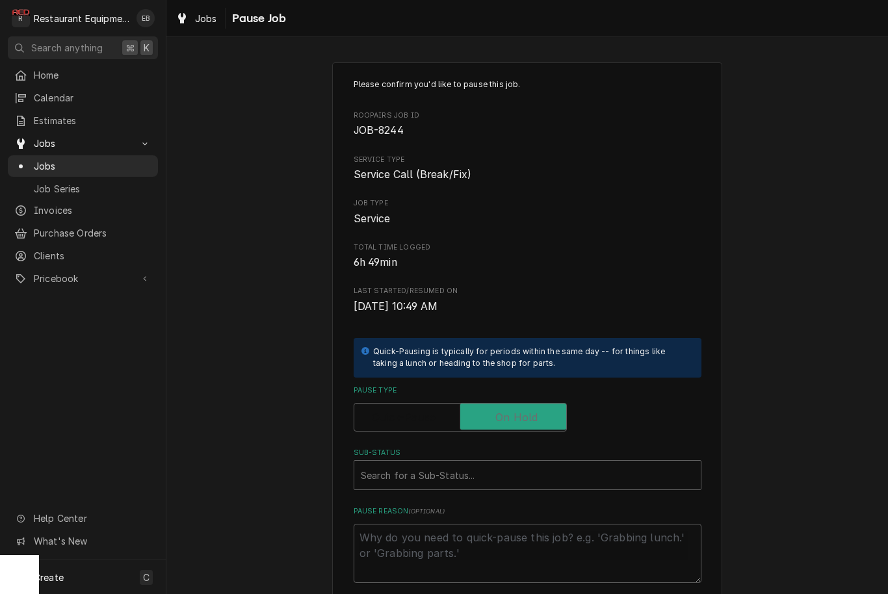
checkbox input "true"
type textarea "x"
click at [494, 475] on div "Sub-Status" at bounding box center [528, 475] width 334 height 23
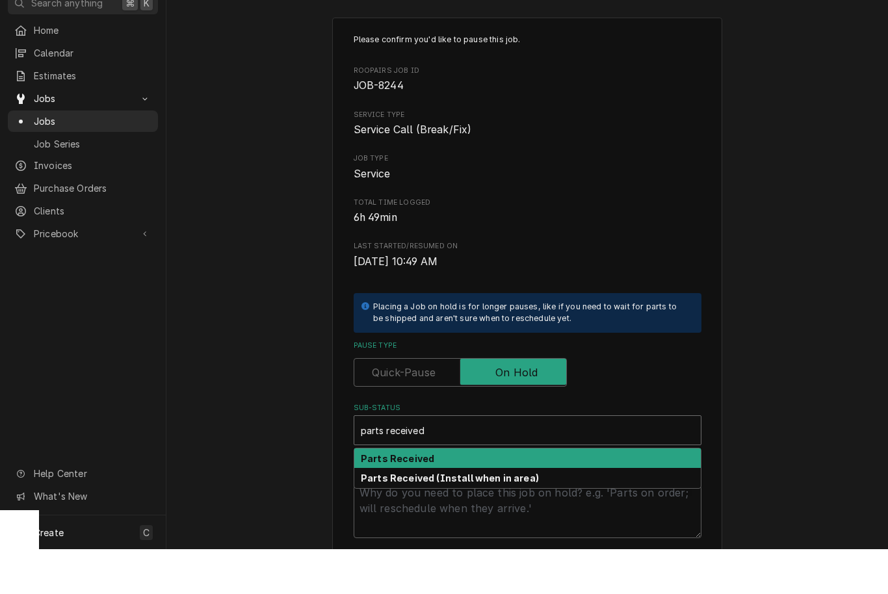
click at [476, 494] on div "Parts Received" at bounding box center [527, 504] width 347 height 20
type input "parts received"
type textarea "x"
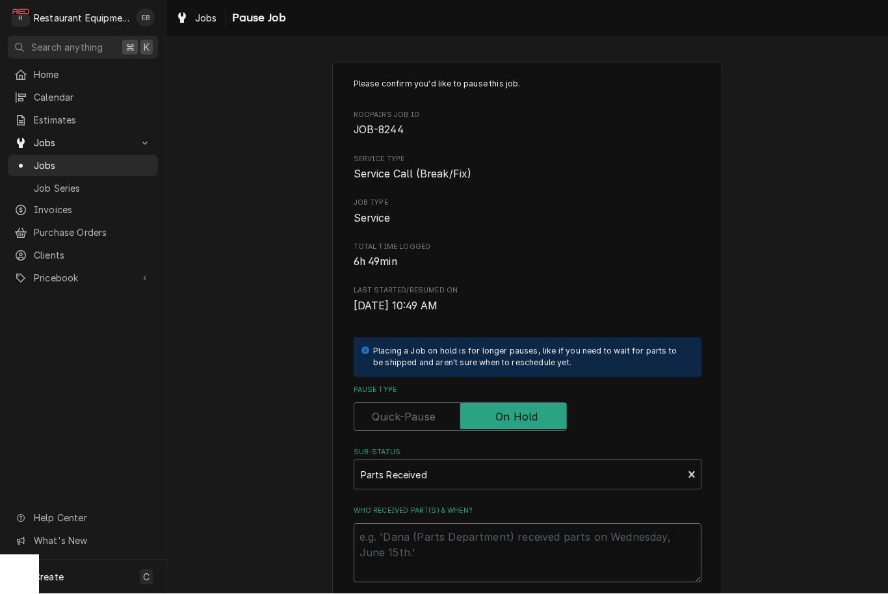
click at [468, 531] on textarea "Who received part(s) & when?" at bounding box center [528, 553] width 348 height 59
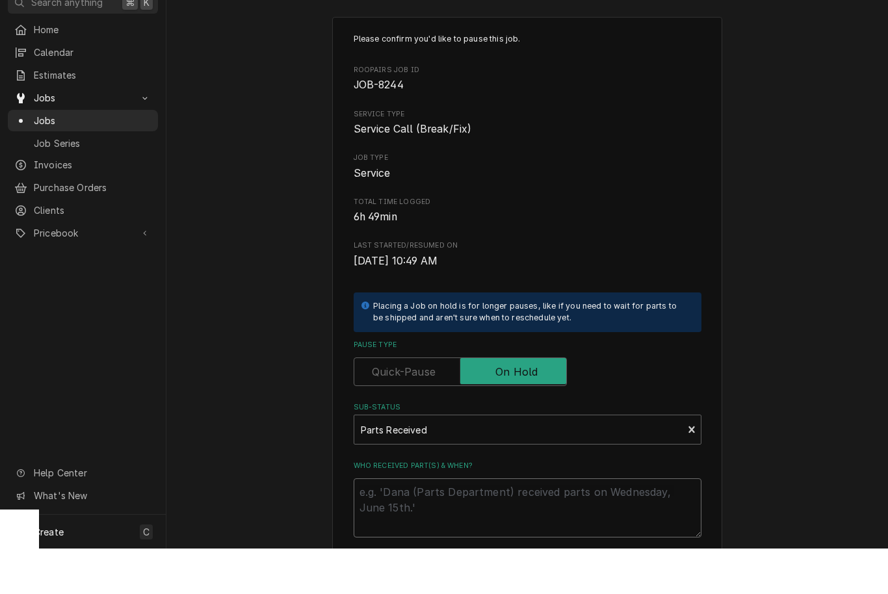
type textarea "x"
type textarea "P"
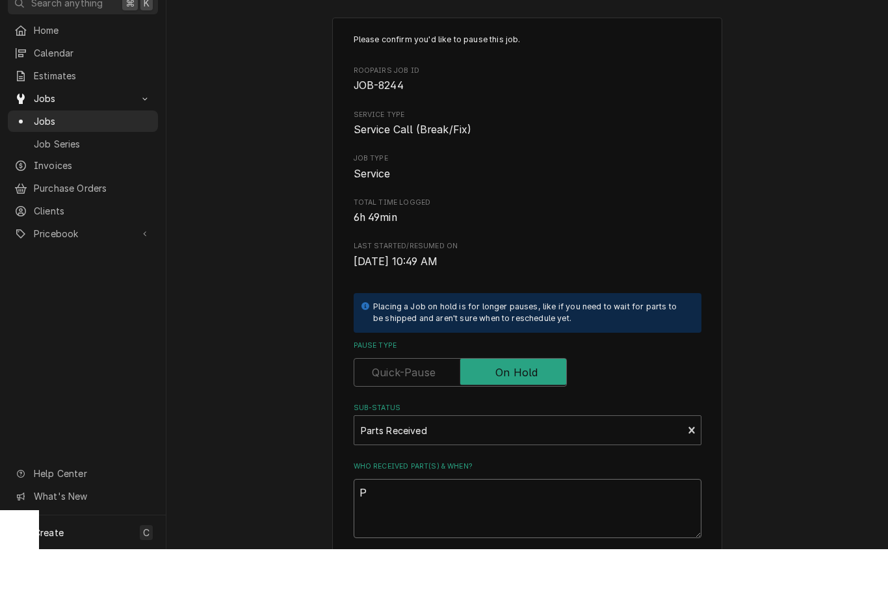
type textarea "x"
type textarea "Pa"
type textarea "x"
type textarea "Par"
type textarea "x"
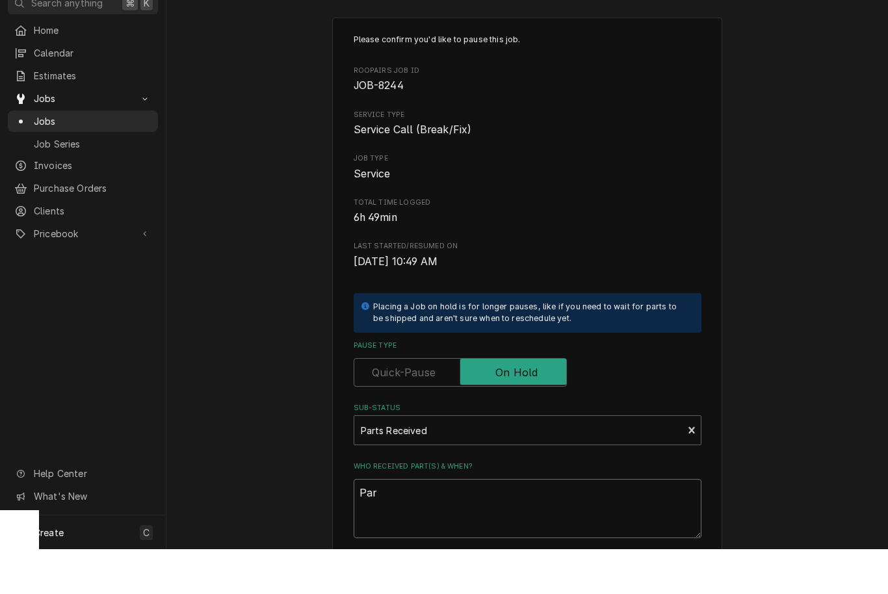
type textarea "Part"
type textarea "x"
type textarea "Parts"
type textarea "x"
type textarea "Parts"
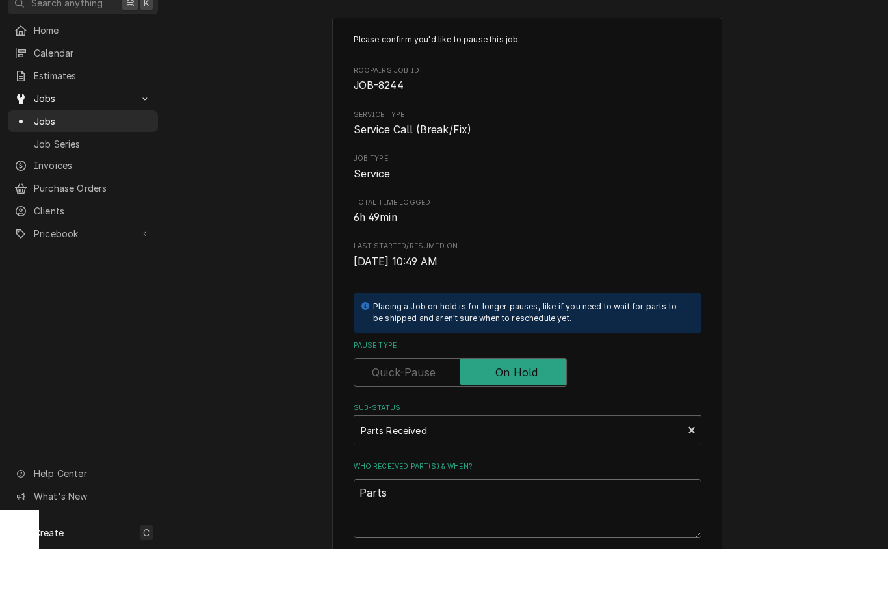
type textarea "x"
type textarea "Parts R"
type textarea "x"
type textarea "Parts Re"
type textarea "x"
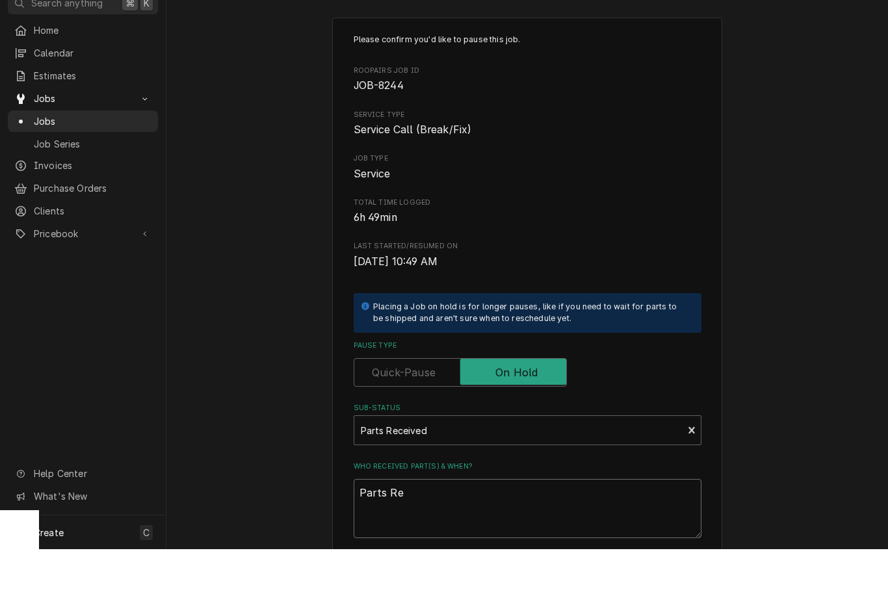
type textarea "Parts Rec"
type textarea "x"
type textarea "Parts Rece"
type textarea "x"
type textarea "Parts Recei"
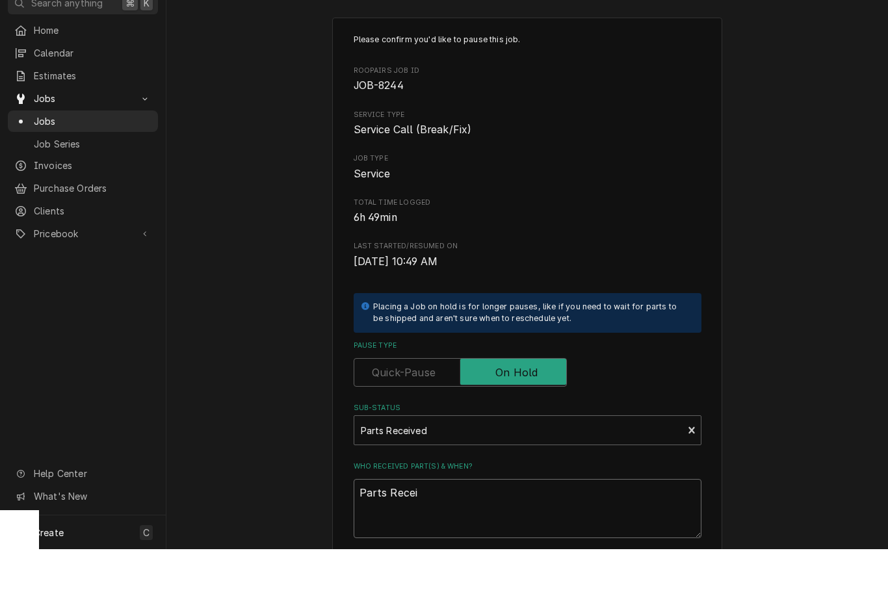
type textarea "x"
type textarea "Parts Receiv"
type textarea "x"
type textarea "Parts Receive"
type textarea "x"
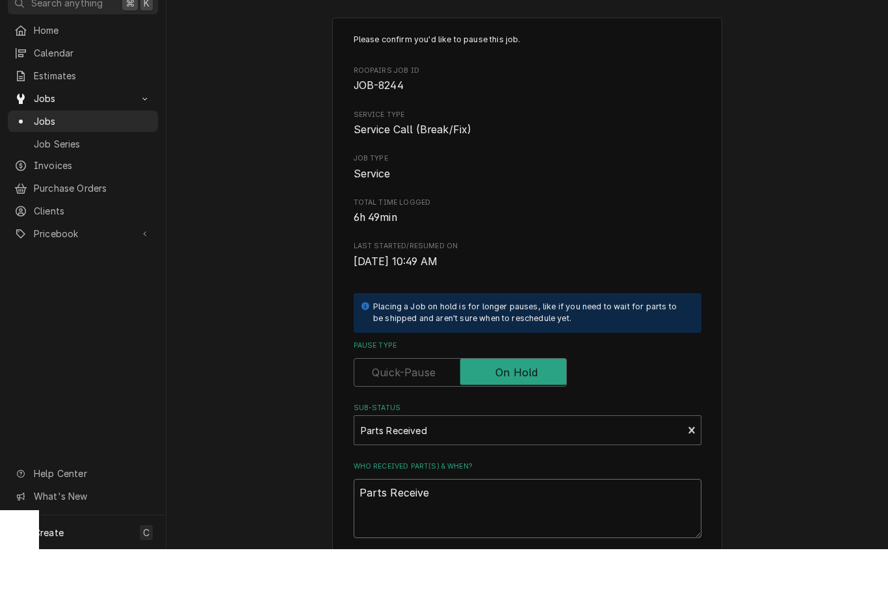
type textarea "Parts Received"
type textarea "x"
type textarea "Parts Received"
type textarea "x"
type textarea "Parts Received 9"
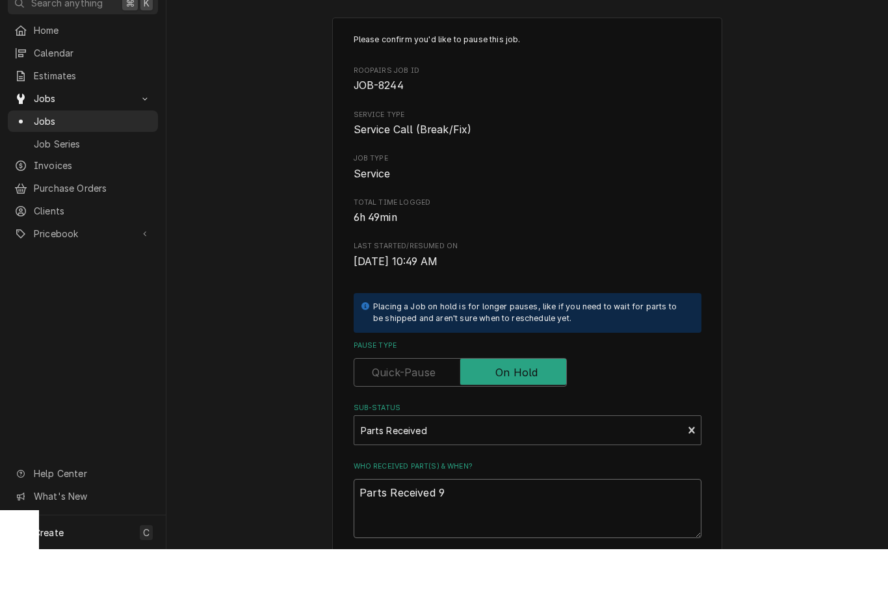
type textarea "x"
type textarea "Parts Received 9/"
type textarea "x"
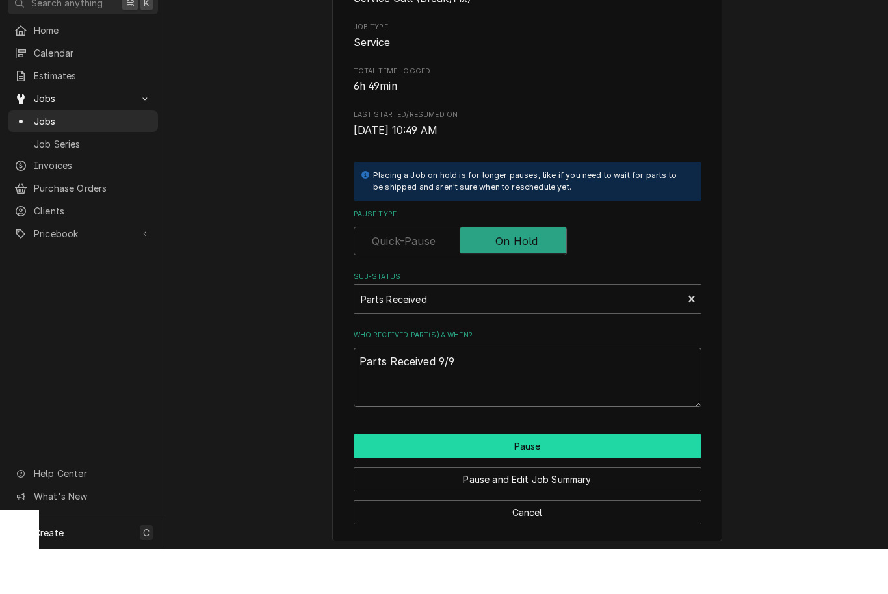
scroll to position [131, 0]
type textarea "Parts Received 9/9"
click at [497, 480] on button "Pause" at bounding box center [528, 492] width 348 height 24
type textarea "x"
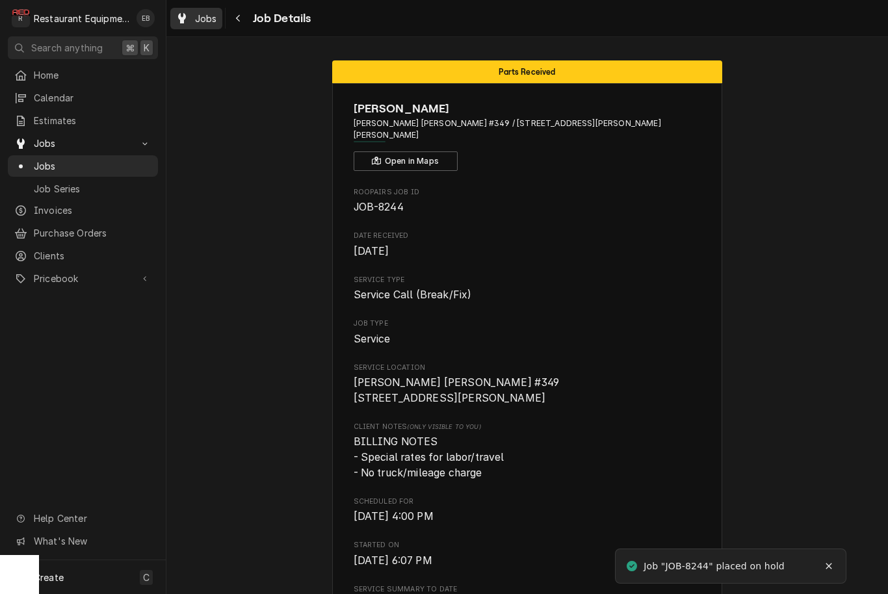
click at [208, 21] on span "Jobs" at bounding box center [206, 19] width 22 height 14
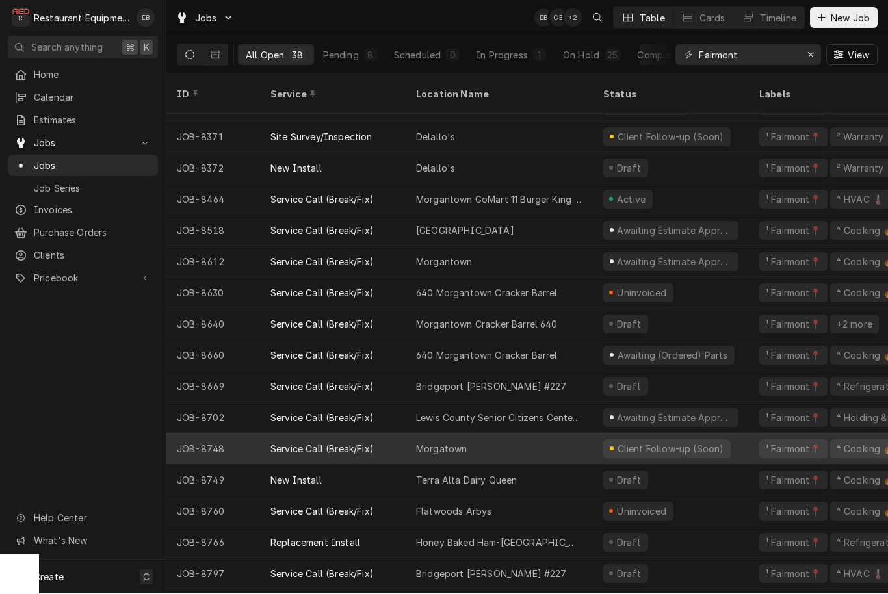
scroll to position [554, 0]
click at [527, 436] on div "Morgatown" at bounding box center [499, 449] width 187 height 31
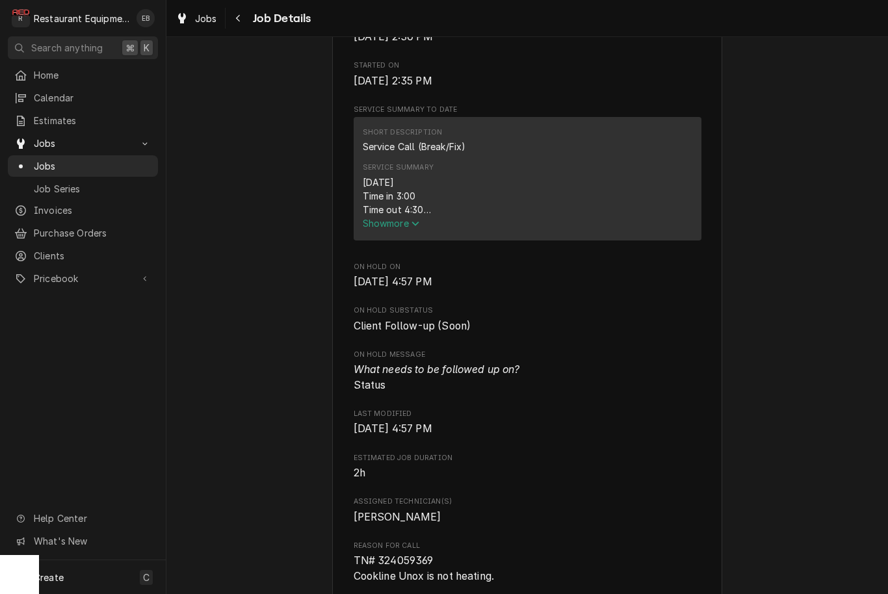
scroll to position [453, 0]
click at [402, 228] on span "Show more" at bounding box center [391, 222] width 57 height 11
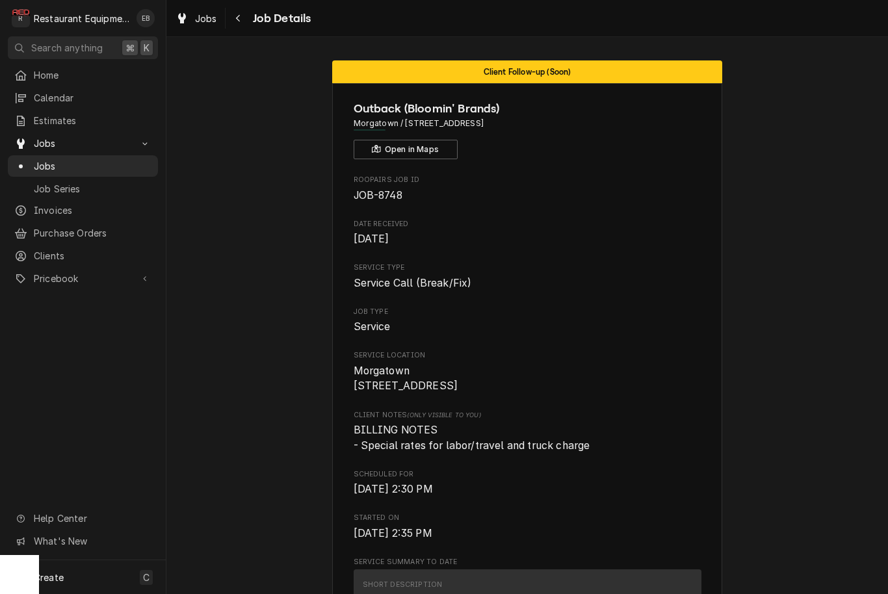
scroll to position [0, 0]
click at [213, 20] on span "Jobs" at bounding box center [206, 19] width 22 height 14
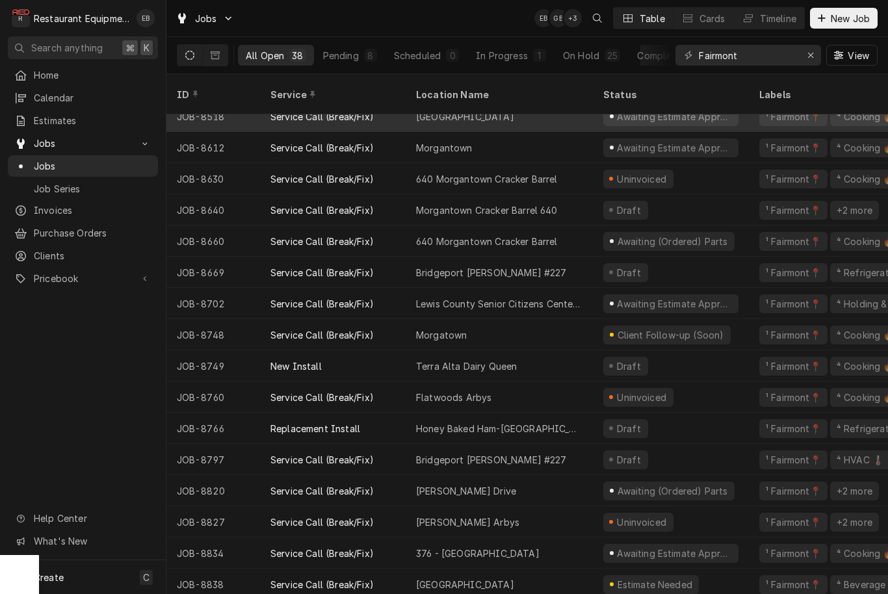
scroll to position [669, 0]
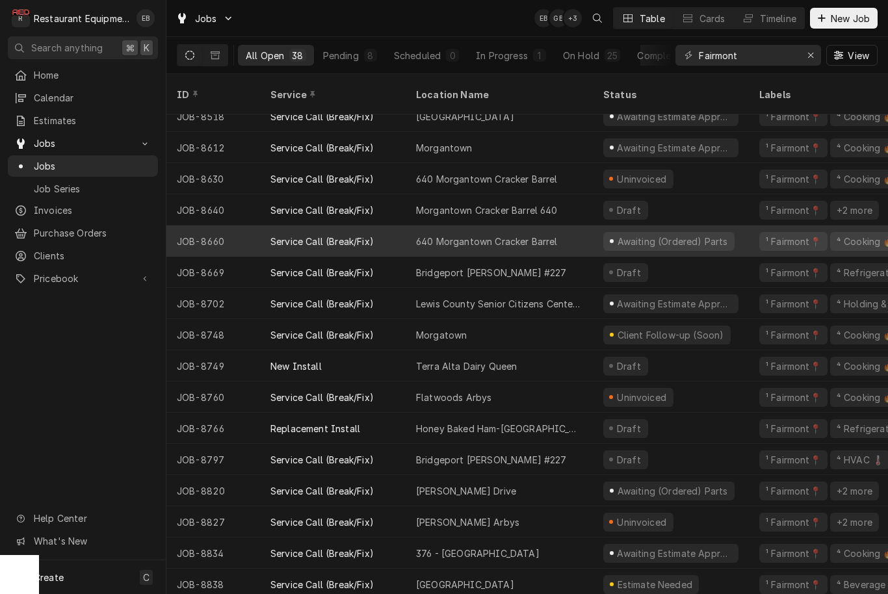
click at [586, 227] on div "640 Morgantown Cracker Barrel" at bounding box center [499, 241] width 187 height 31
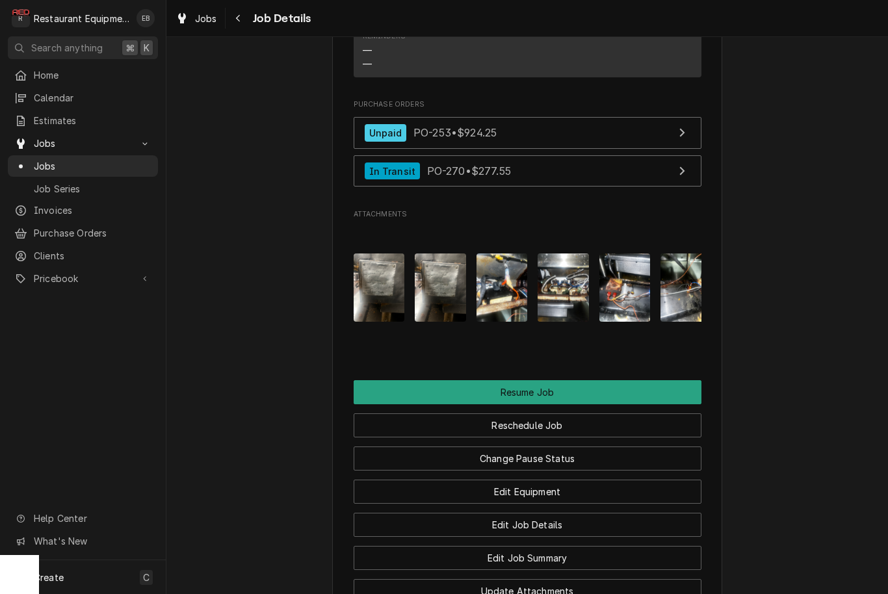
scroll to position [1399, 0]
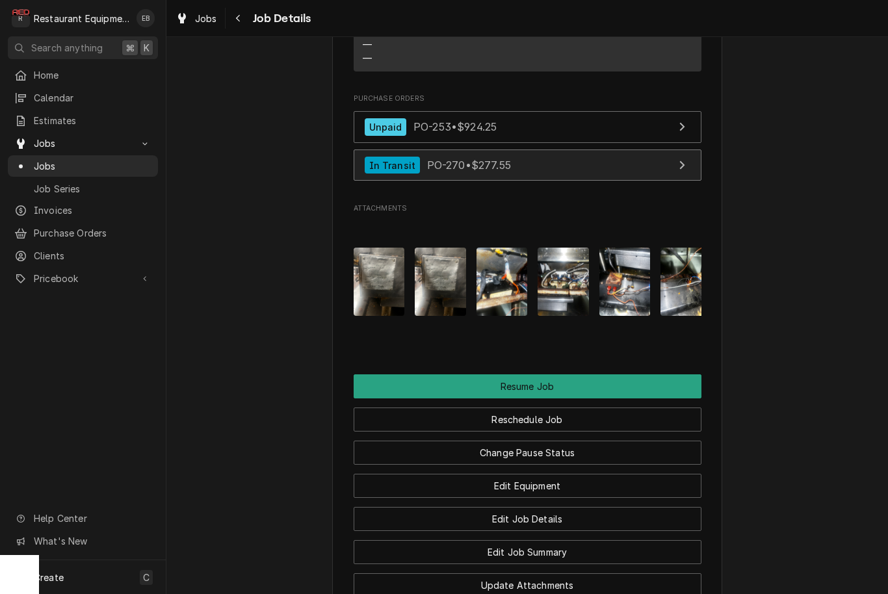
click at [507, 170] on span "PO-270 • $277.55" at bounding box center [469, 165] width 84 height 13
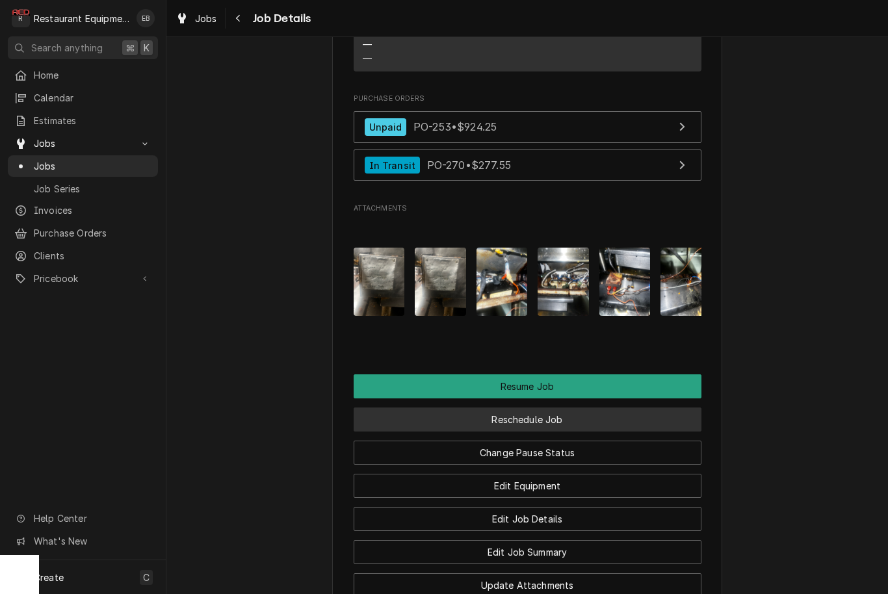
click at [548, 431] on button "Reschedule Job" at bounding box center [528, 420] width 348 height 24
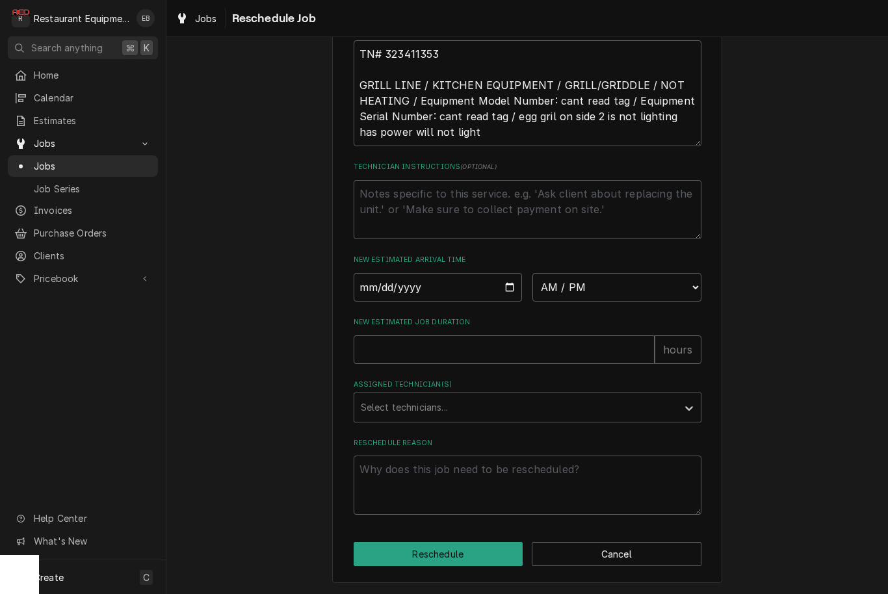
scroll to position [419, 0]
type input "[DATE]"
type textarea "x"
click at [461, 280] on input "[DATE]" at bounding box center [438, 287] width 169 height 29
select select "09:30:00"
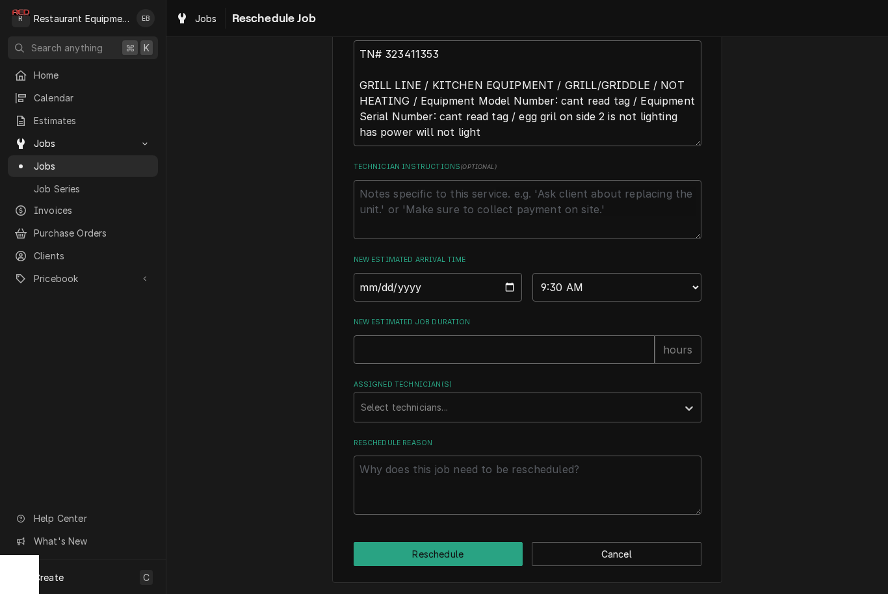
click at [527, 357] on input "New Estimated Job Duration" at bounding box center [504, 350] width 301 height 29
type textarea "x"
type input "2"
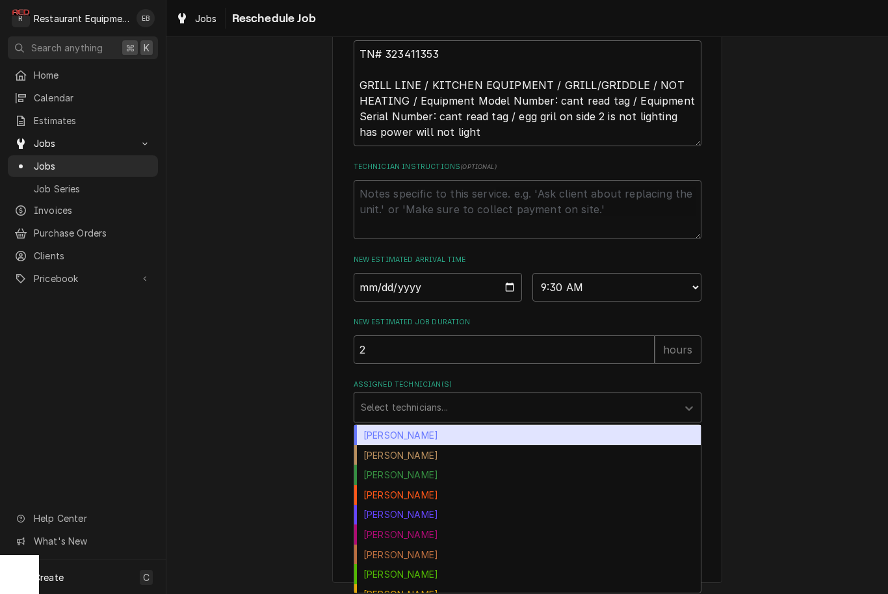
click at [475, 412] on div "Assigned Technician(s)" at bounding box center [516, 407] width 310 height 23
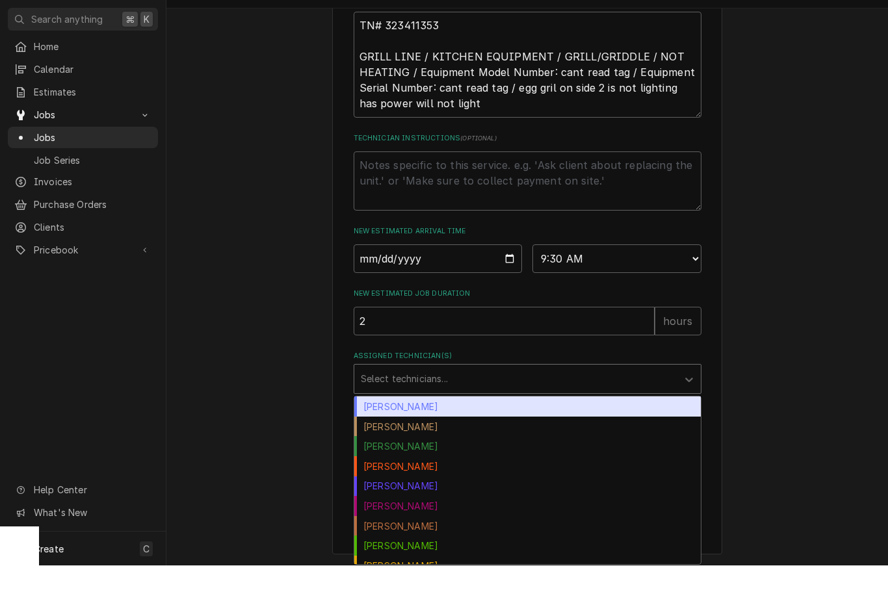
click at [456, 425] on div "Bryan Sanders" at bounding box center [527, 435] width 347 height 20
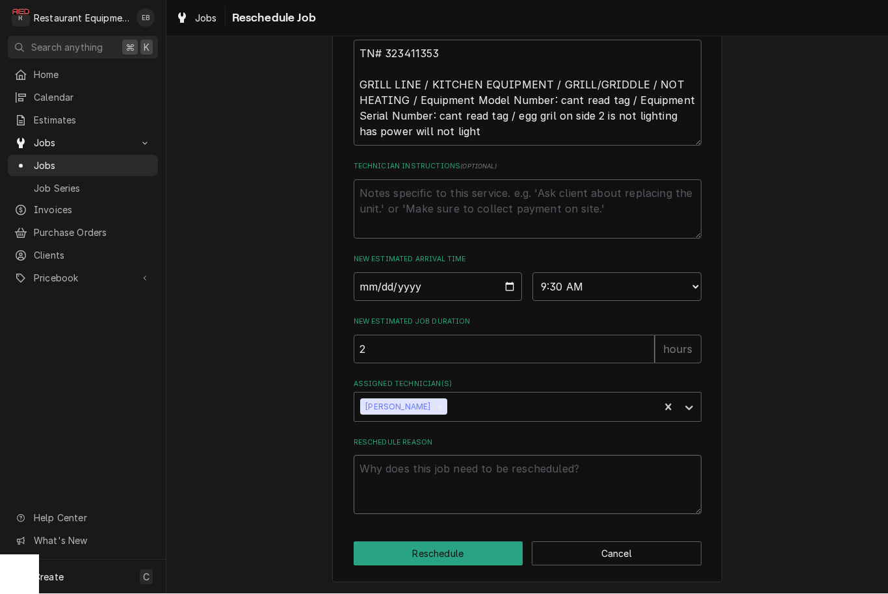
click at [464, 470] on textarea "Reschedule Reason" at bounding box center [528, 485] width 348 height 59
type textarea "x"
type textarea "P"
type textarea "x"
type textarea "Pa"
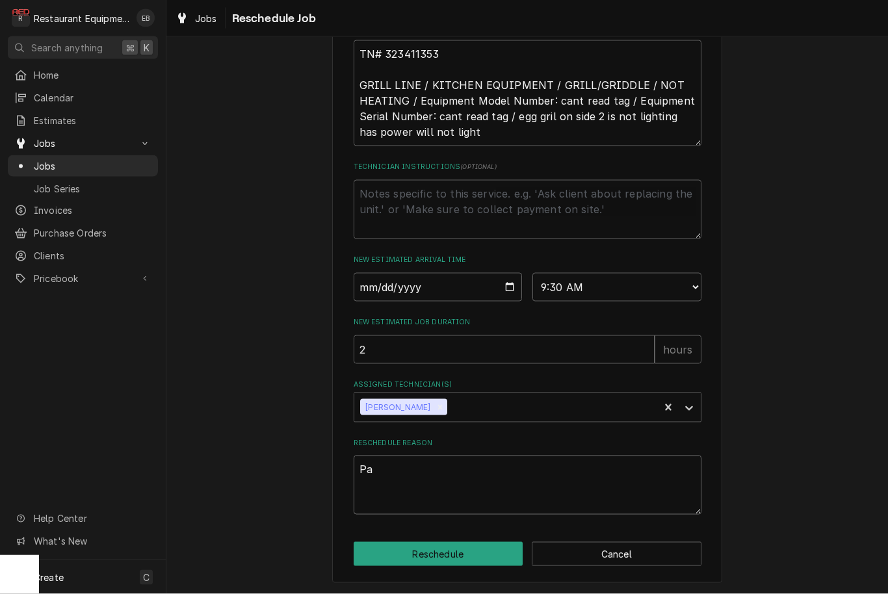
type textarea "x"
type textarea "Par"
type textarea "x"
type textarea "Part"
type textarea "x"
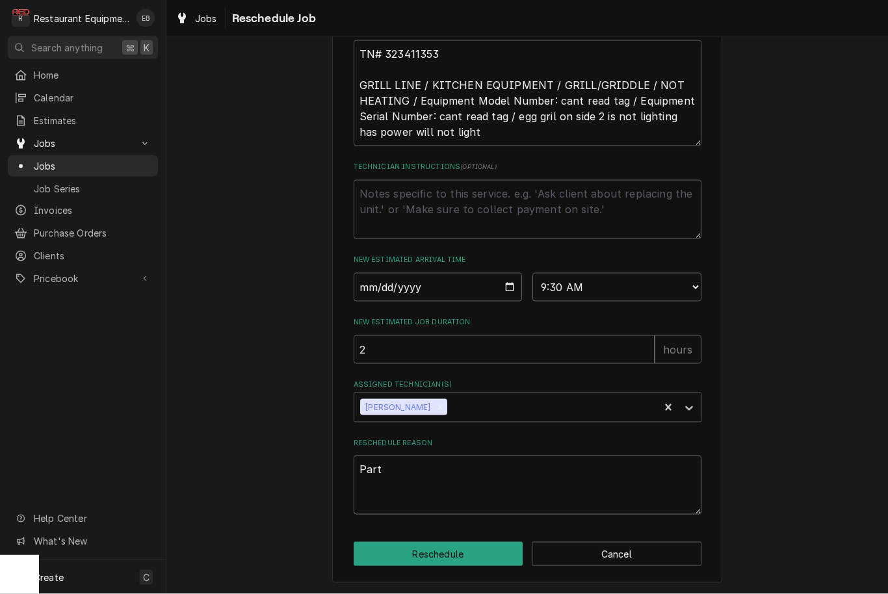
type textarea "Parts"
type textarea "x"
type textarea "Parts"
type textarea "x"
type textarea "Parts r"
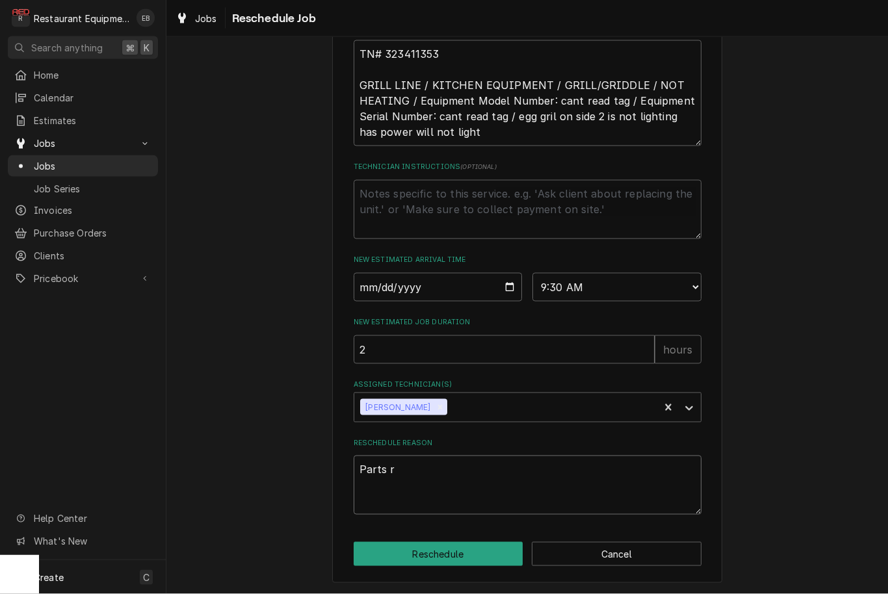
type textarea "x"
type textarea "Parts re"
type textarea "x"
type textarea "Parts rec"
type textarea "x"
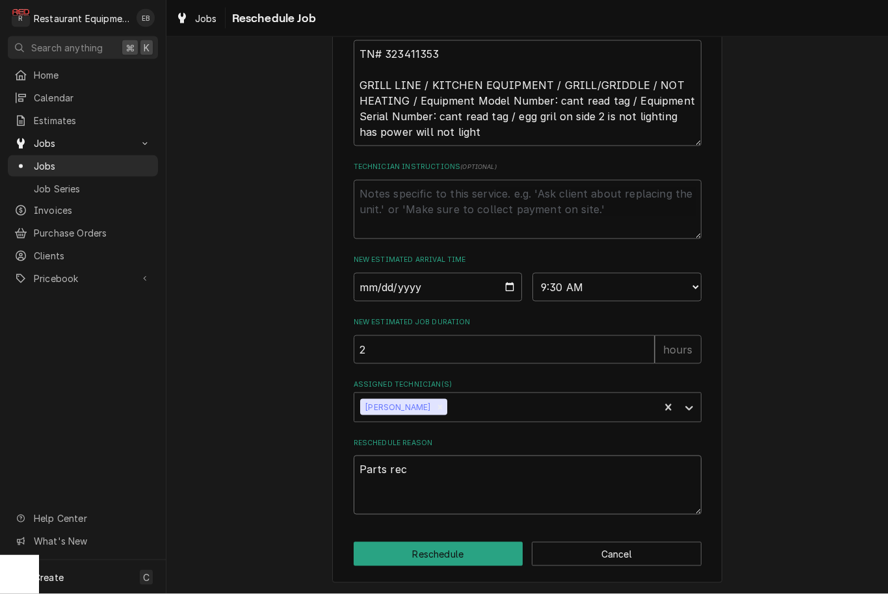
type textarea "Parts rece"
type textarea "x"
type textarea "Parts recei"
type textarea "x"
type textarea "Parts receiv"
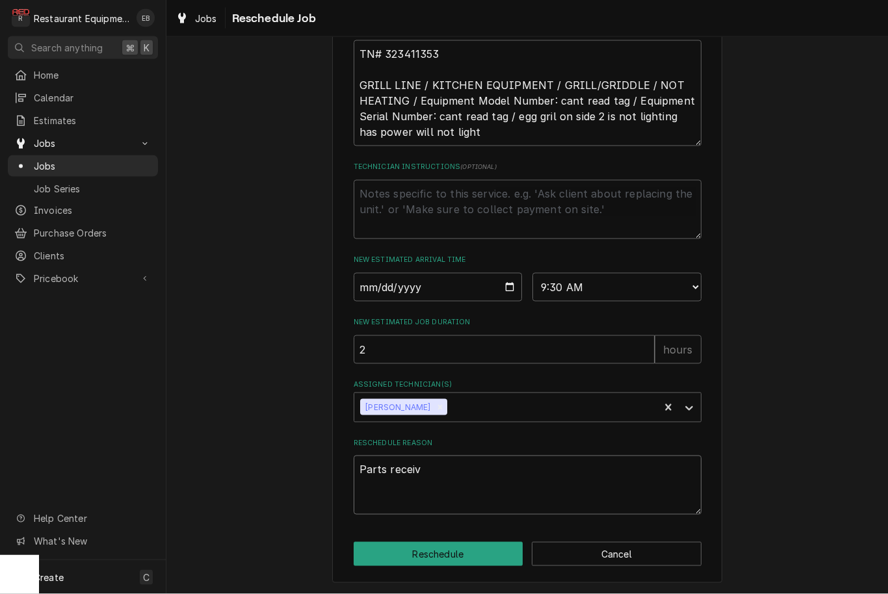
type textarea "x"
type textarea "Parts received"
type textarea "x"
type textarea "Parts received"
type textarea "x"
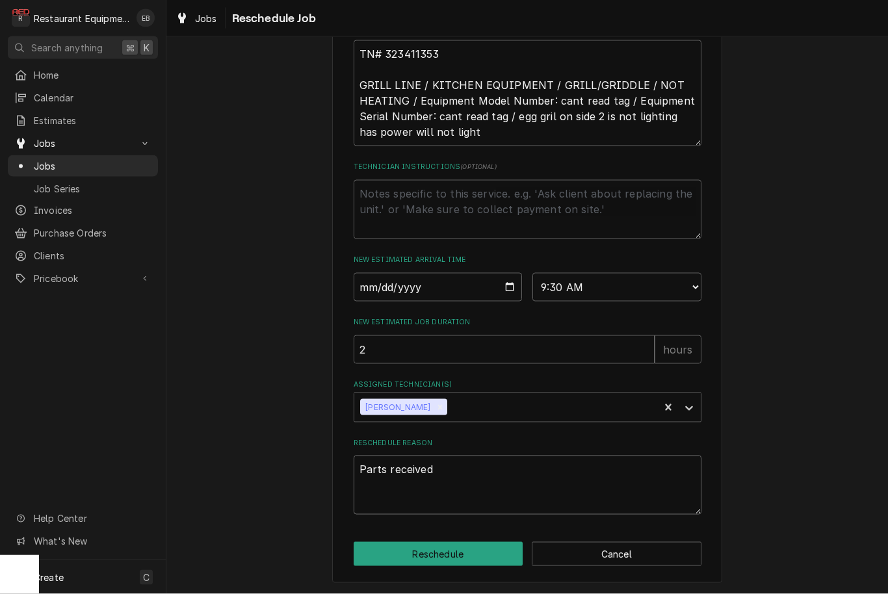
type textarea "Parts received t"
type textarea "x"
type textarea "Parts received te"
type textarea "x"
type textarea "Parts received tec"
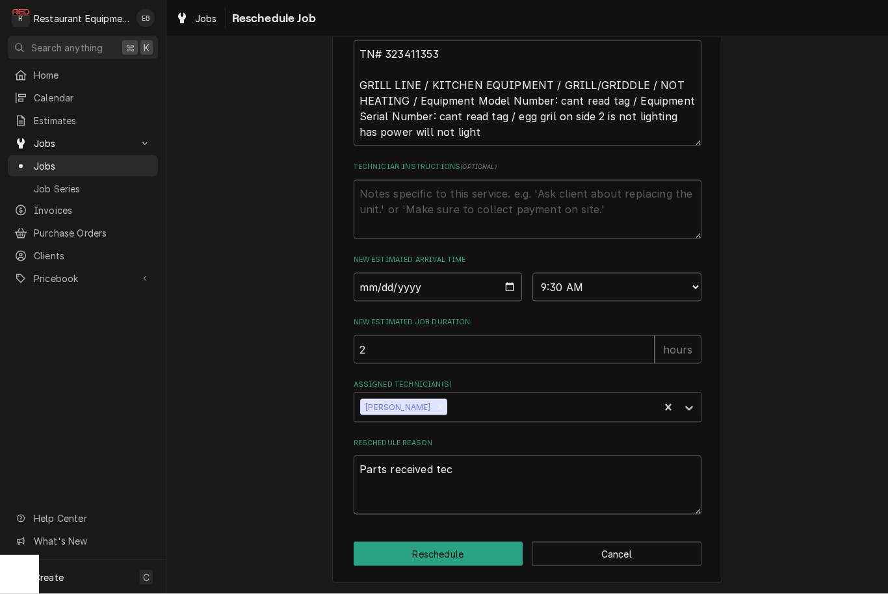
type textarea "x"
type textarea "Parts received tech"
type textarea "x"
type textarea "Parts received tech"
type textarea "x"
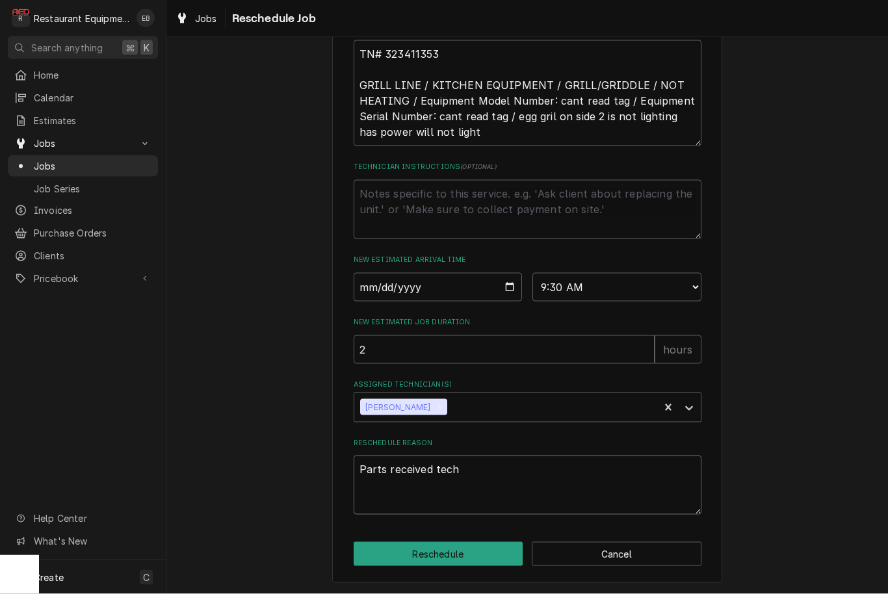
type textarea "Parts received tech i"
type textarea "x"
type textarea "Parts received tech is"
type textarea "x"
type textarea "Parts received tech is"
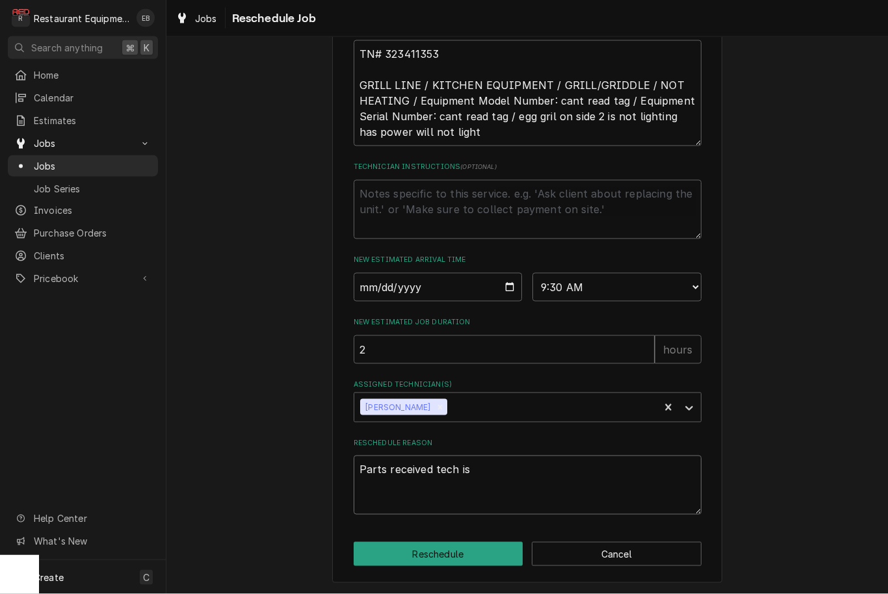
type textarea "x"
type textarea "Parts received tech is e"
type textarea "x"
type textarea "Parts received tech is en"
type textarea "x"
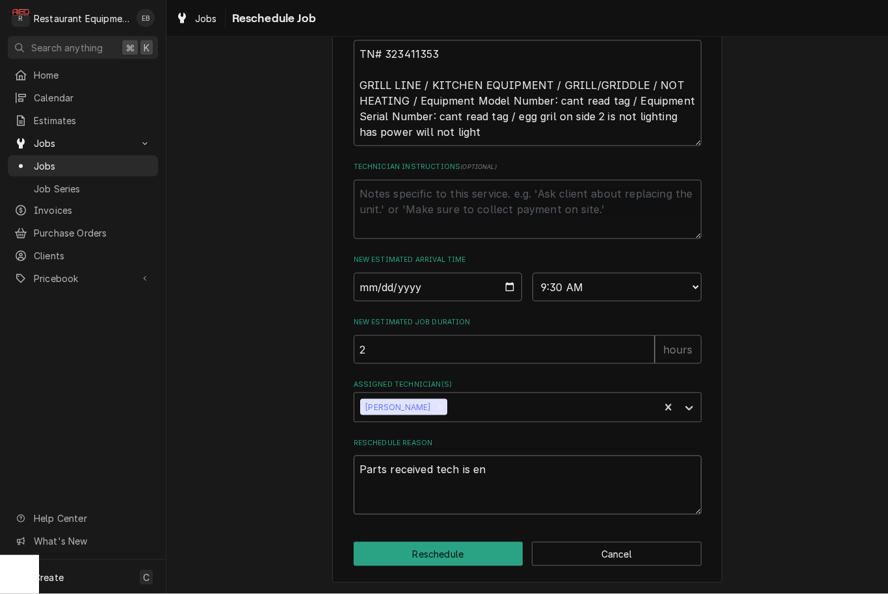
type textarea "Parts received tech is e"
type textarea "x"
type textarea "Parts received tech is"
type textarea "x"
type textarea "Parts received tech is i"
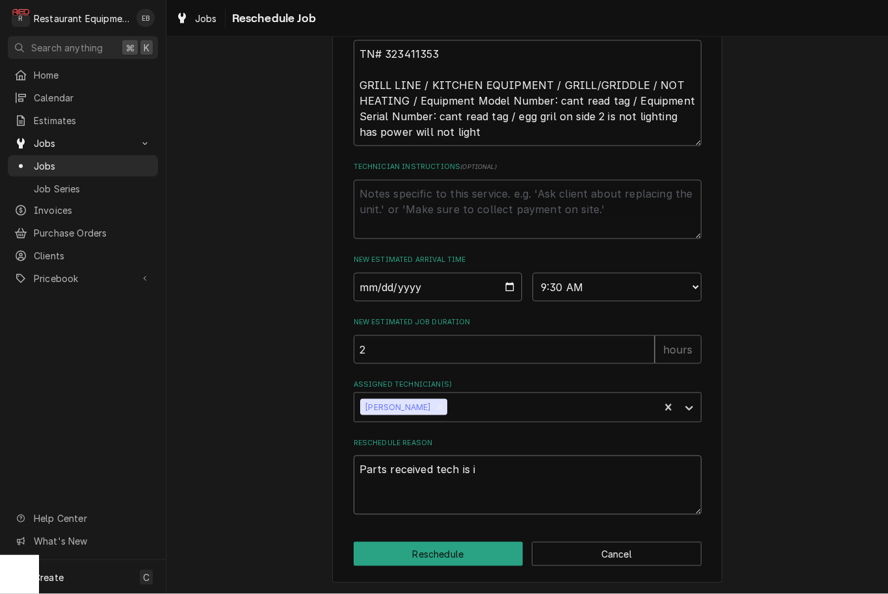
type textarea "x"
type textarea "Parts received tech is in"
type textarea "x"
type textarea "Parts received tech is in"
type textarea "x"
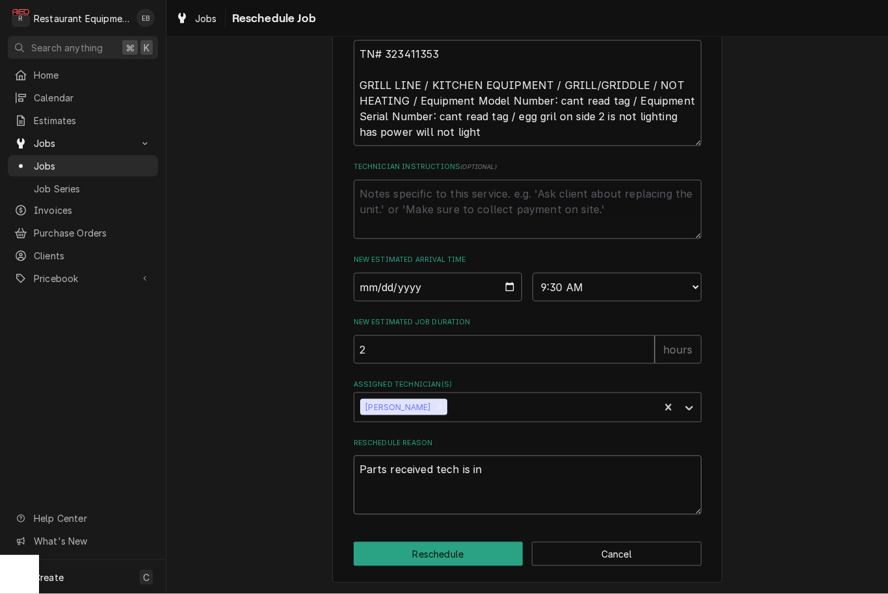
type textarea "Parts received tech is in r"
type textarea "x"
type textarea "Parts received tech is in ro"
type textarea "x"
type textarea "Parts received tech is in rou"
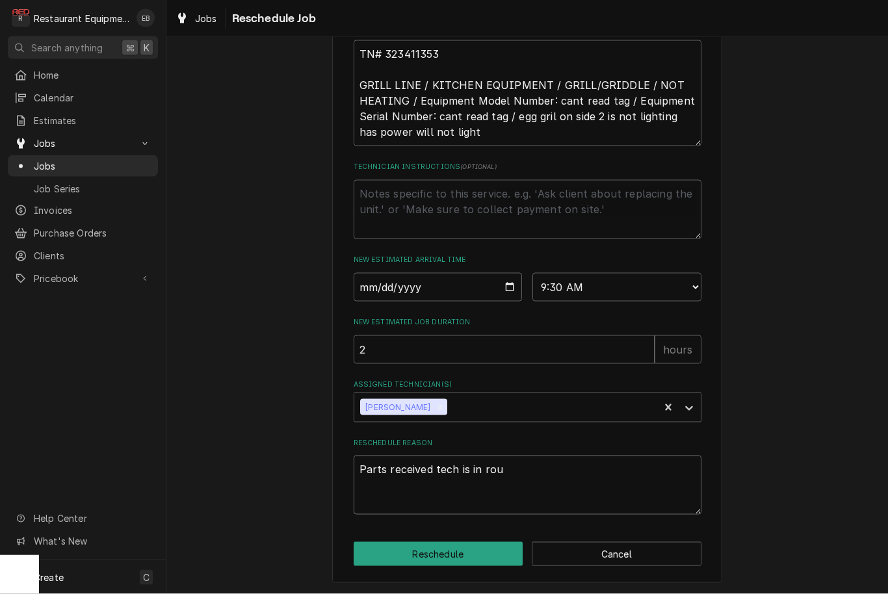
type textarea "x"
type textarea "Parts received tech is in rout"
type textarea "x"
type textarea "Parts received tech is in route"
type textarea "x"
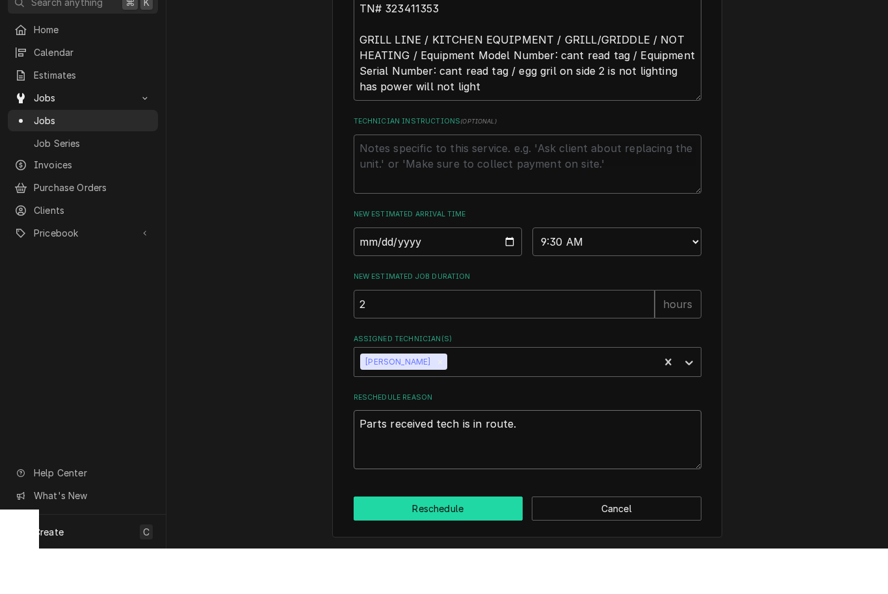
type textarea "Parts received tech is in route."
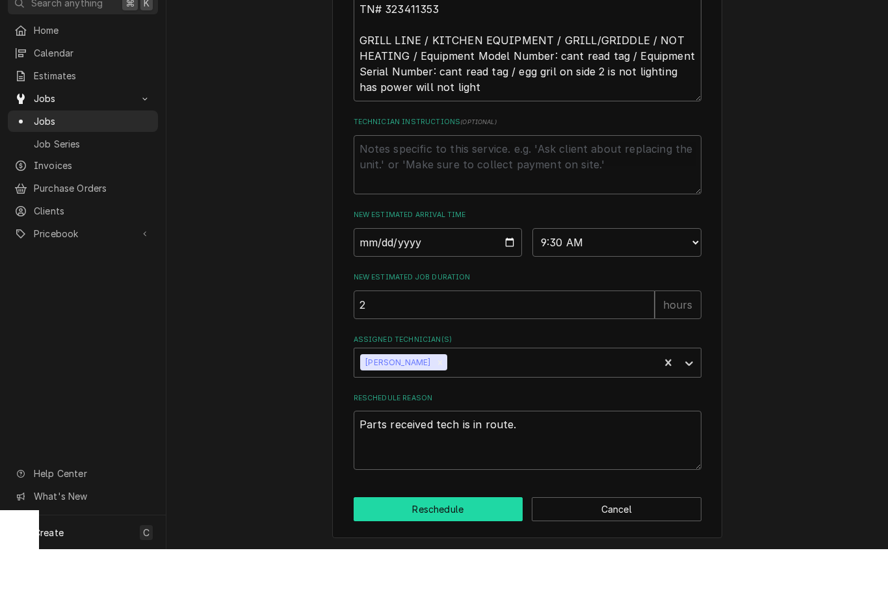
click at [461, 542] on button "Reschedule" at bounding box center [439, 554] width 170 height 24
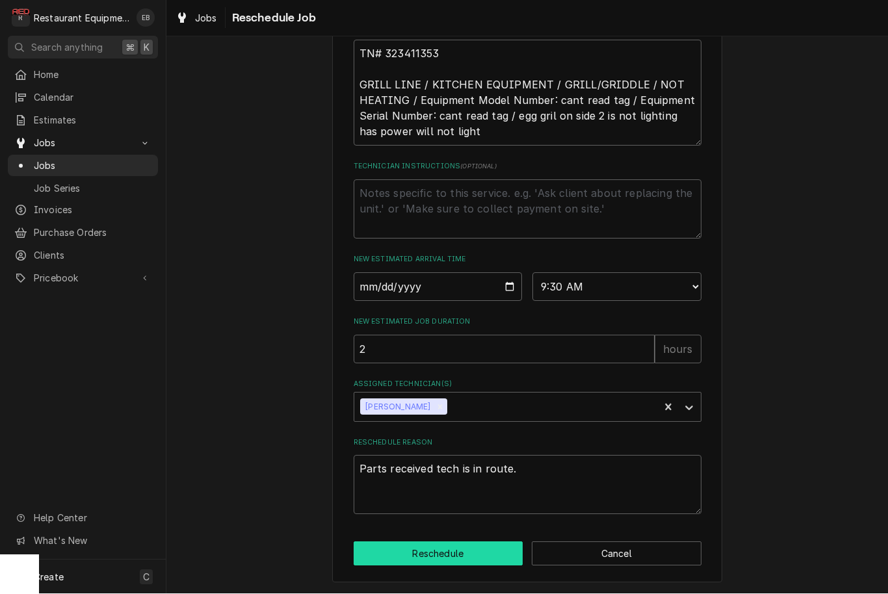
type textarea "x"
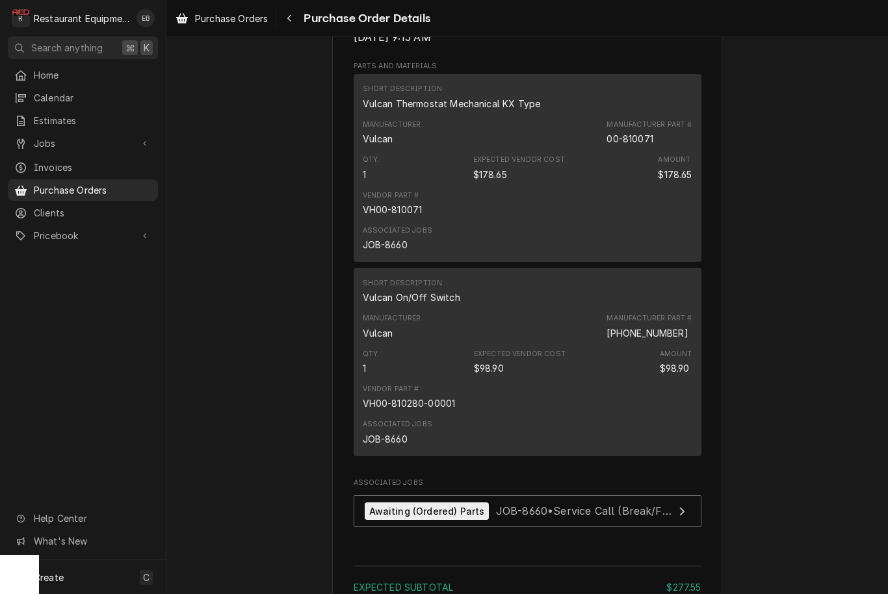
scroll to position [873, 0]
click at [622, 339] on div "[PHONE_NUMBER]" at bounding box center [647, 333] width 81 height 14
copy div "[PHONE_NUMBER]"
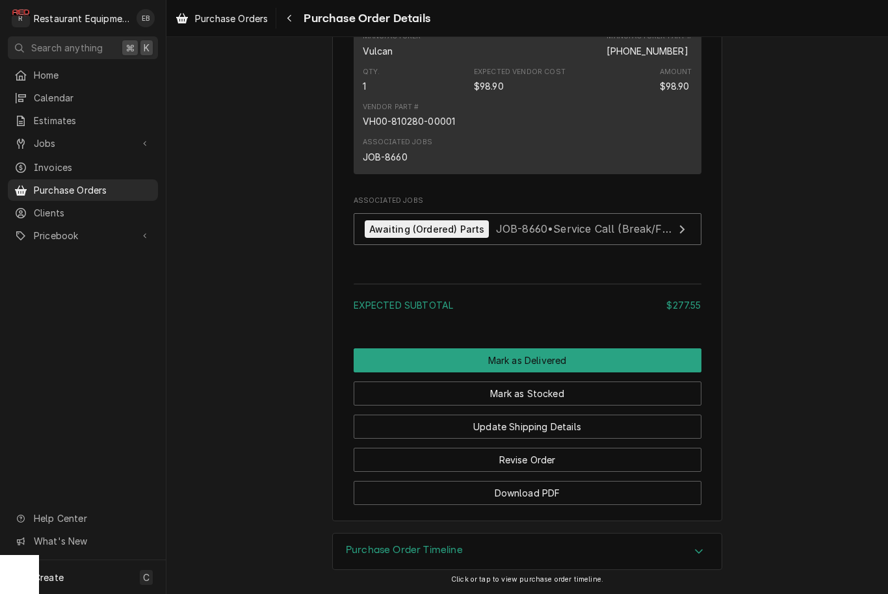
scroll to position [1165, 0]
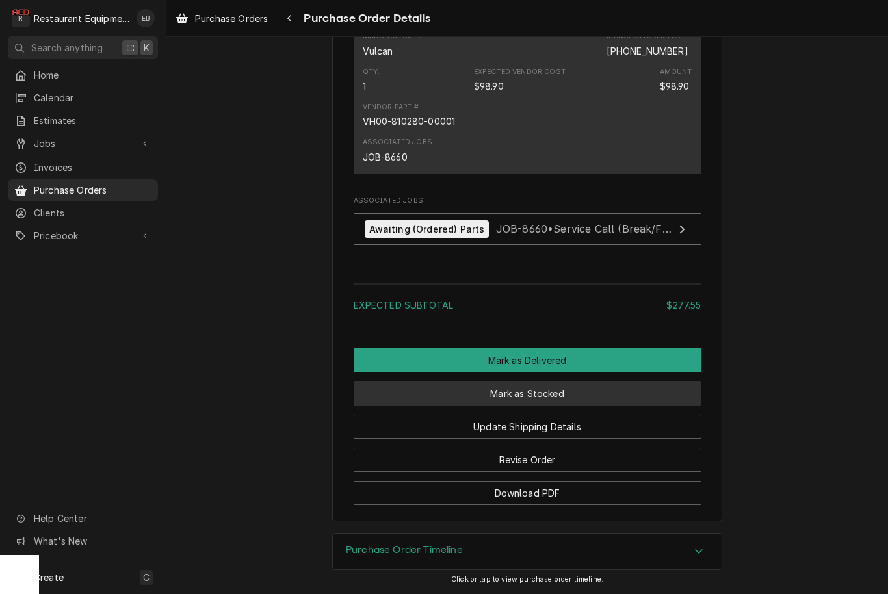
click at [604, 406] on button "Mark as Stocked" at bounding box center [528, 394] width 348 height 24
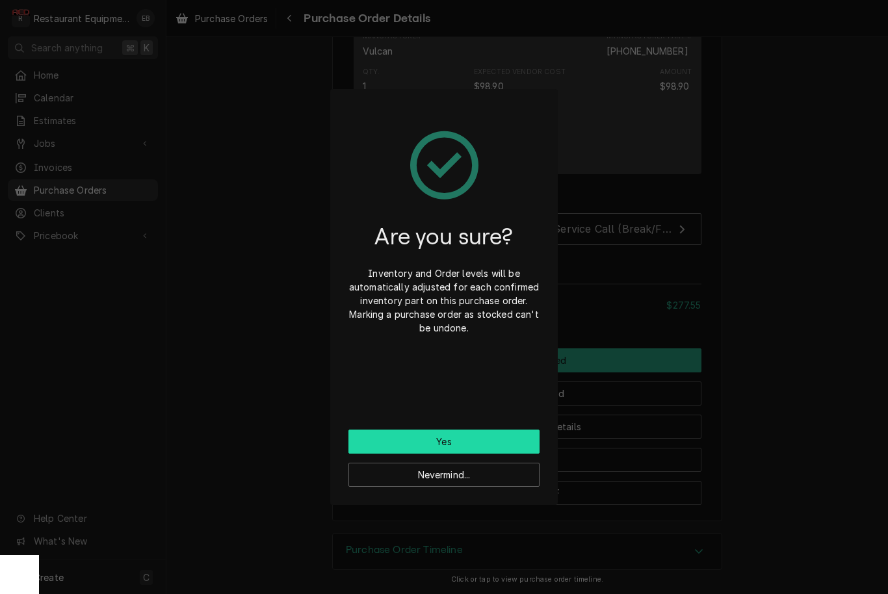
click at [497, 445] on button "Yes" at bounding box center [444, 442] width 191 height 24
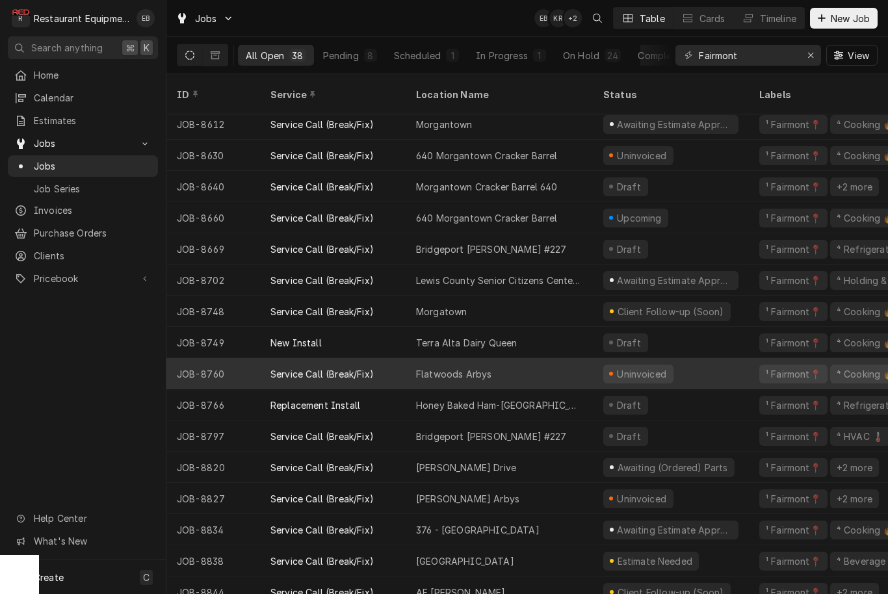
scroll to position [691, 0]
